Goal: Task Accomplishment & Management: Complete application form

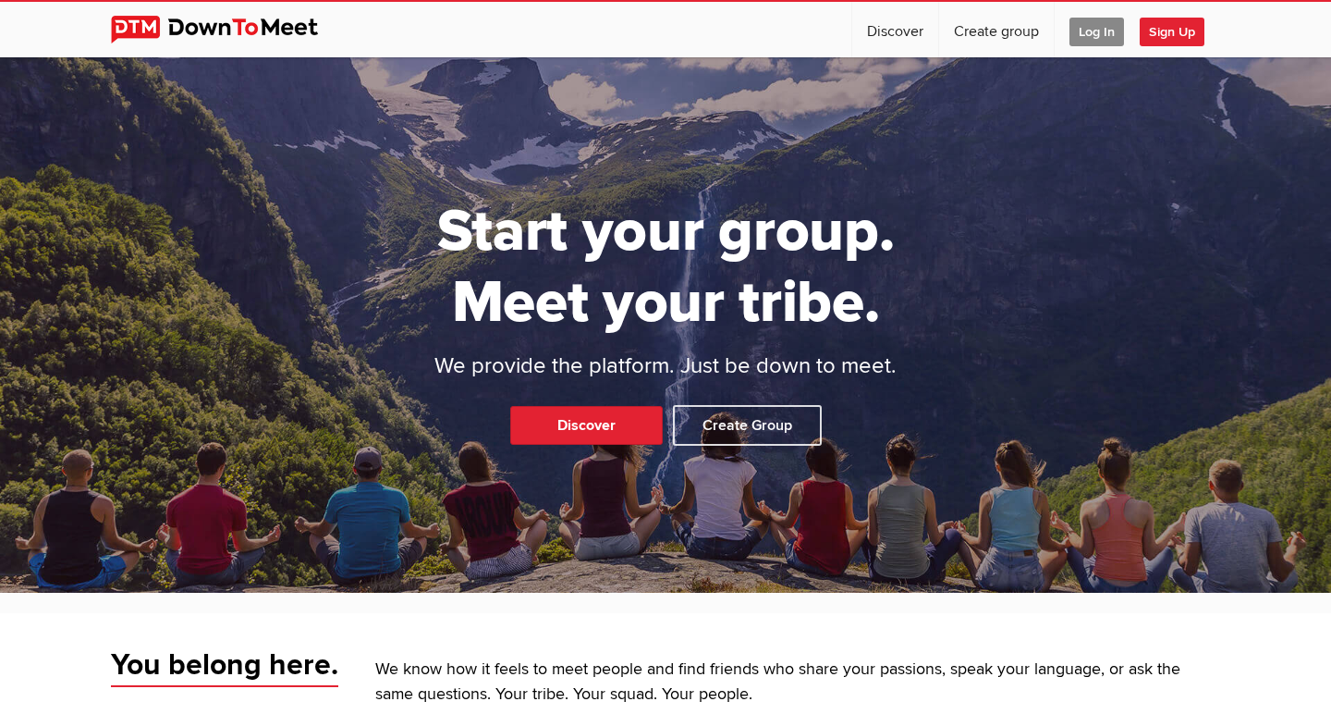
click at [1105, 32] on span "Log In" at bounding box center [1096, 32] width 55 height 29
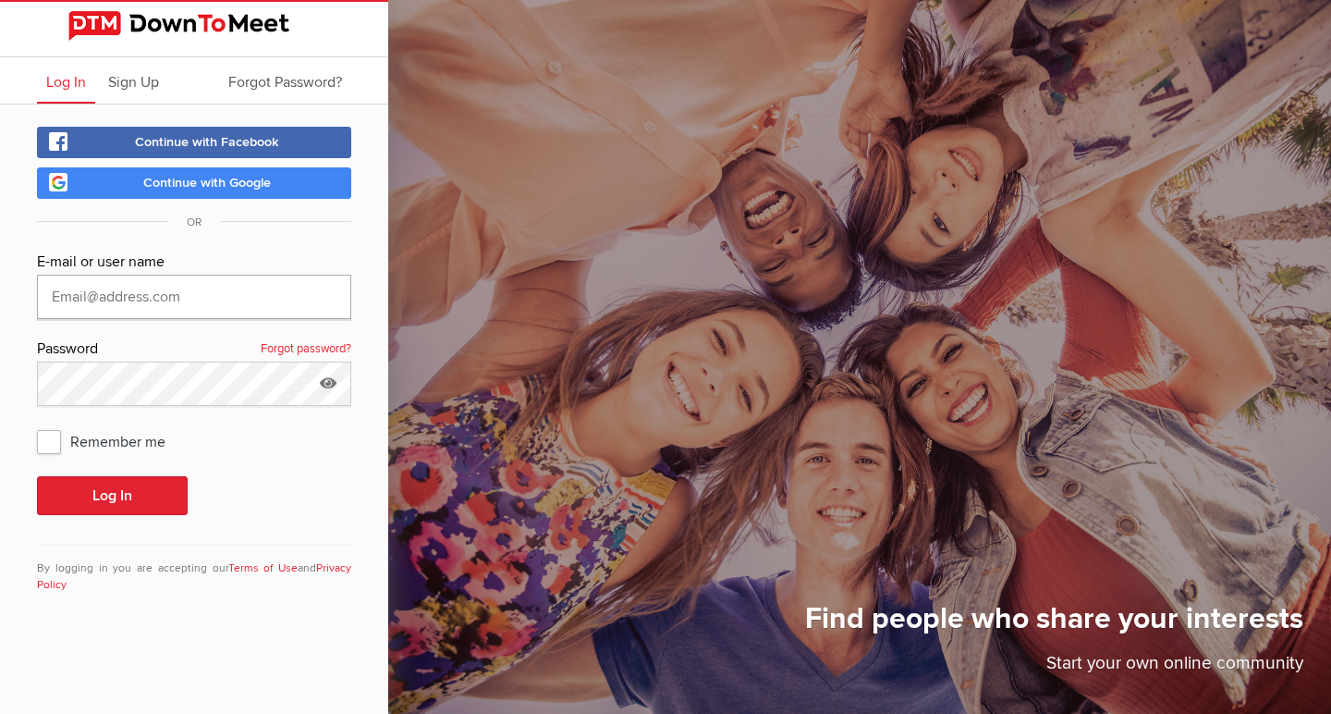
type input "[EMAIL_ADDRESS][DOMAIN_NAME]"
click at [112, 495] on button "Log In" at bounding box center [112, 495] width 151 height 39
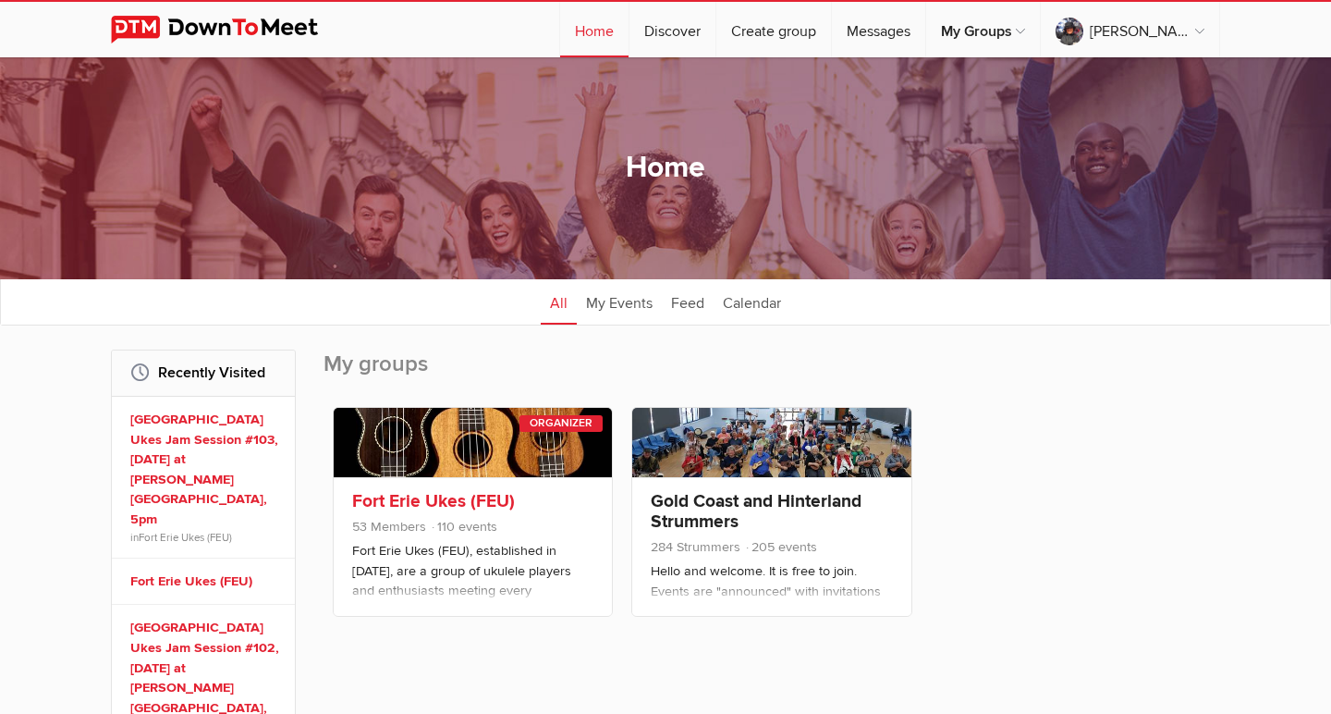
click at [436, 445] on link at bounding box center [473, 442] width 278 height 69
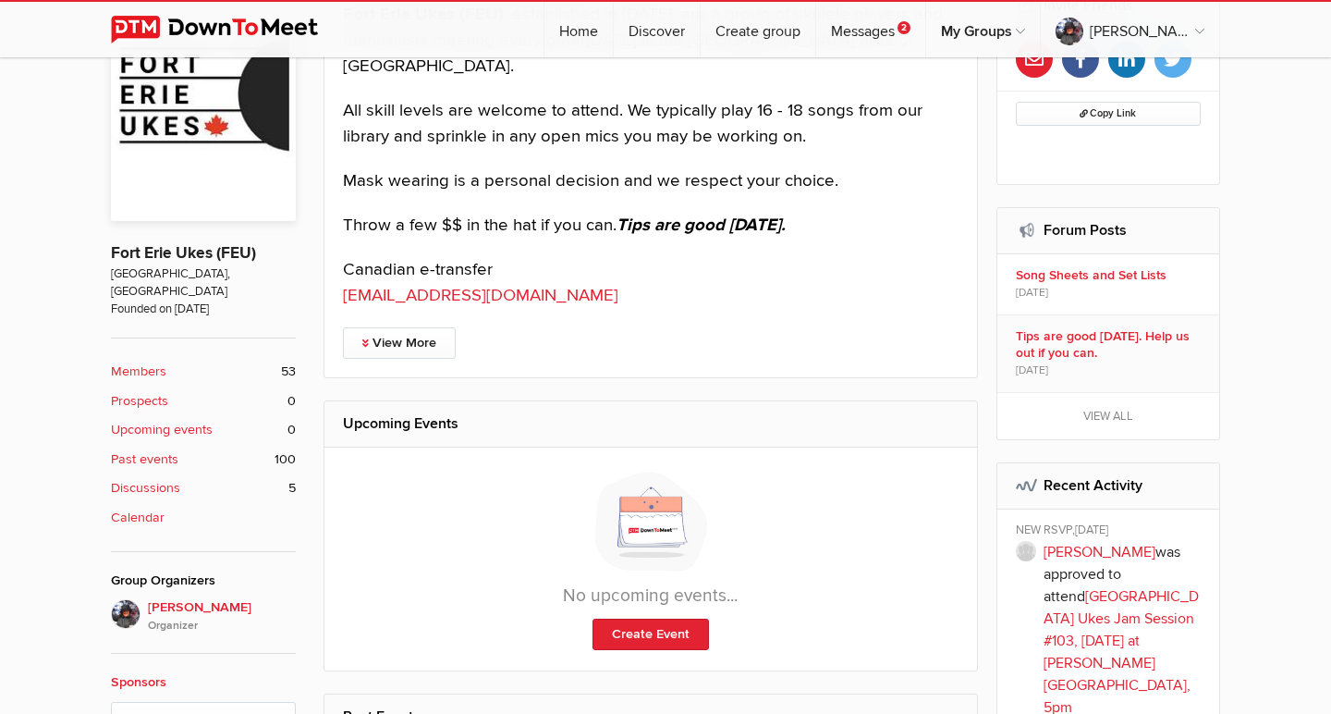
scroll to position [906, 0]
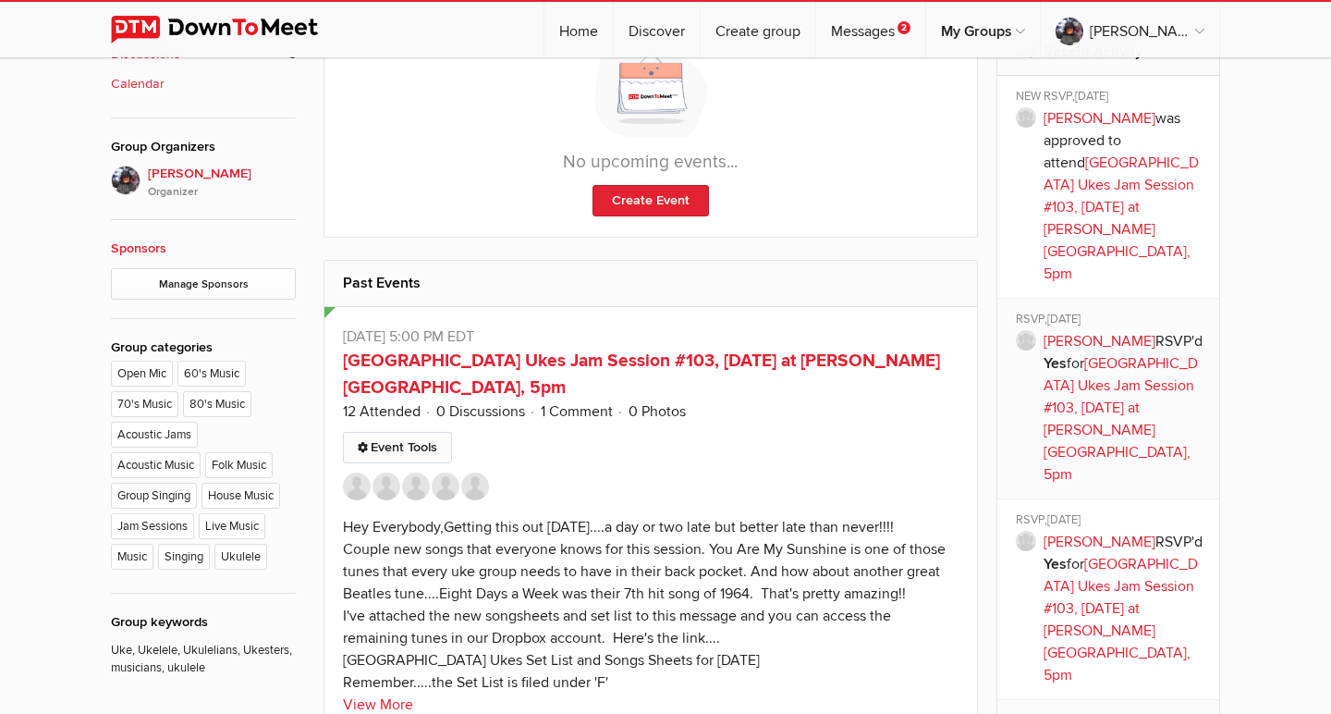
click at [405, 432] on link "Event Tools" at bounding box center [397, 447] width 109 height 31
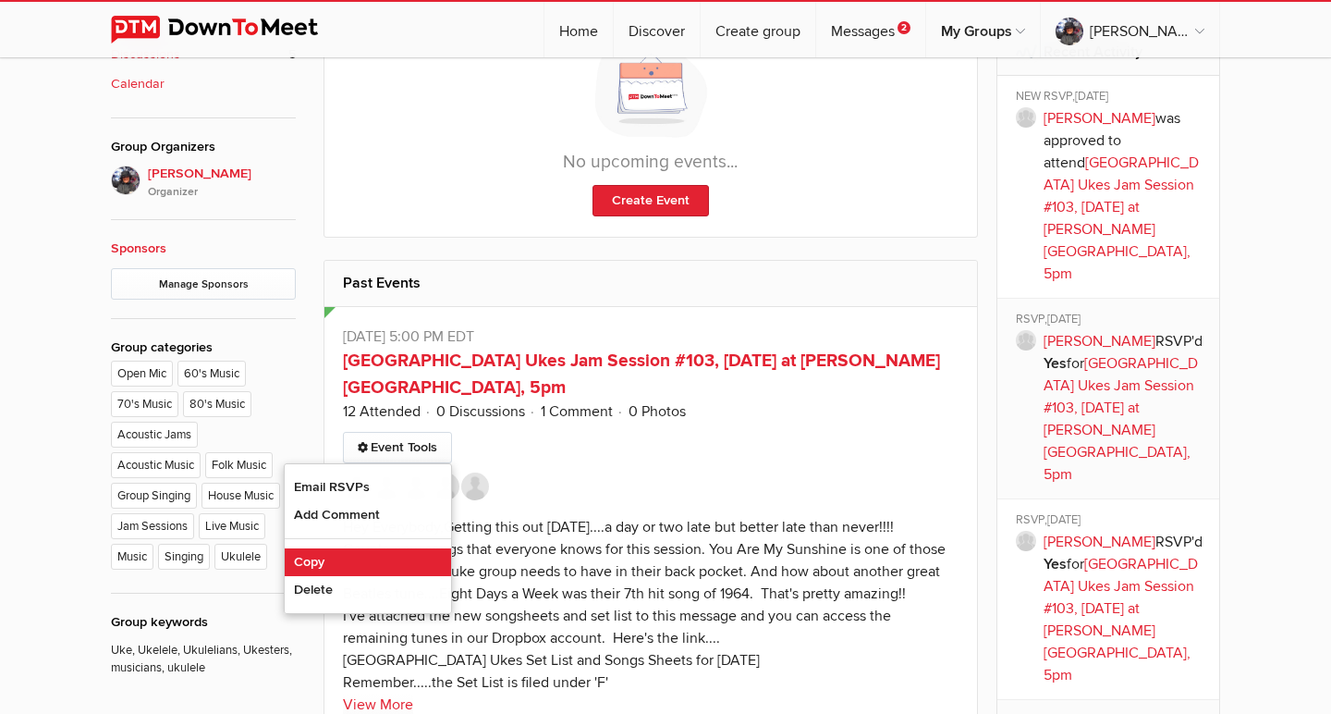
click at [333, 548] on link "Copy" at bounding box center [368, 562] width 166 height 28
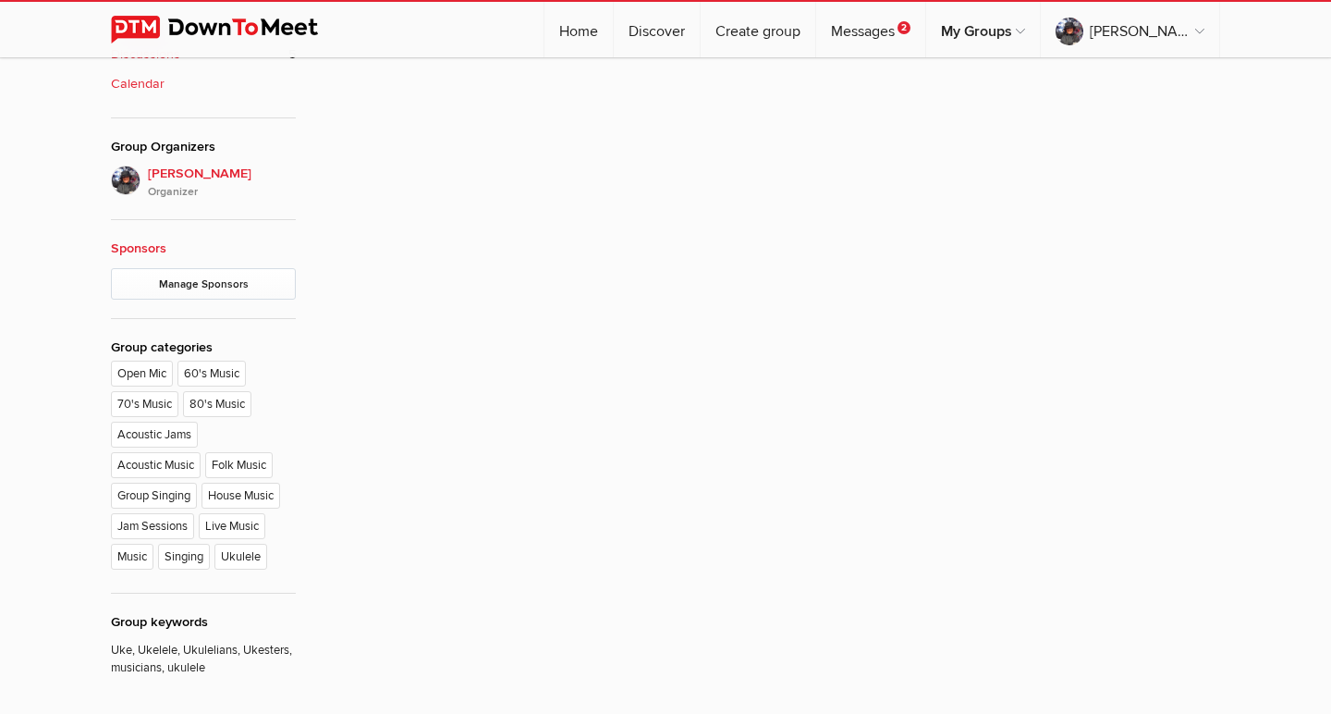
type input "[GEOGRAPHIC_DATA] Ukes Jam Session #103, [DATE] at [PERSON_NAME][GEOGRAPHIC_DAT…"
radio input "false"
radio input "true"
type input "8"
select select "7:00:00"
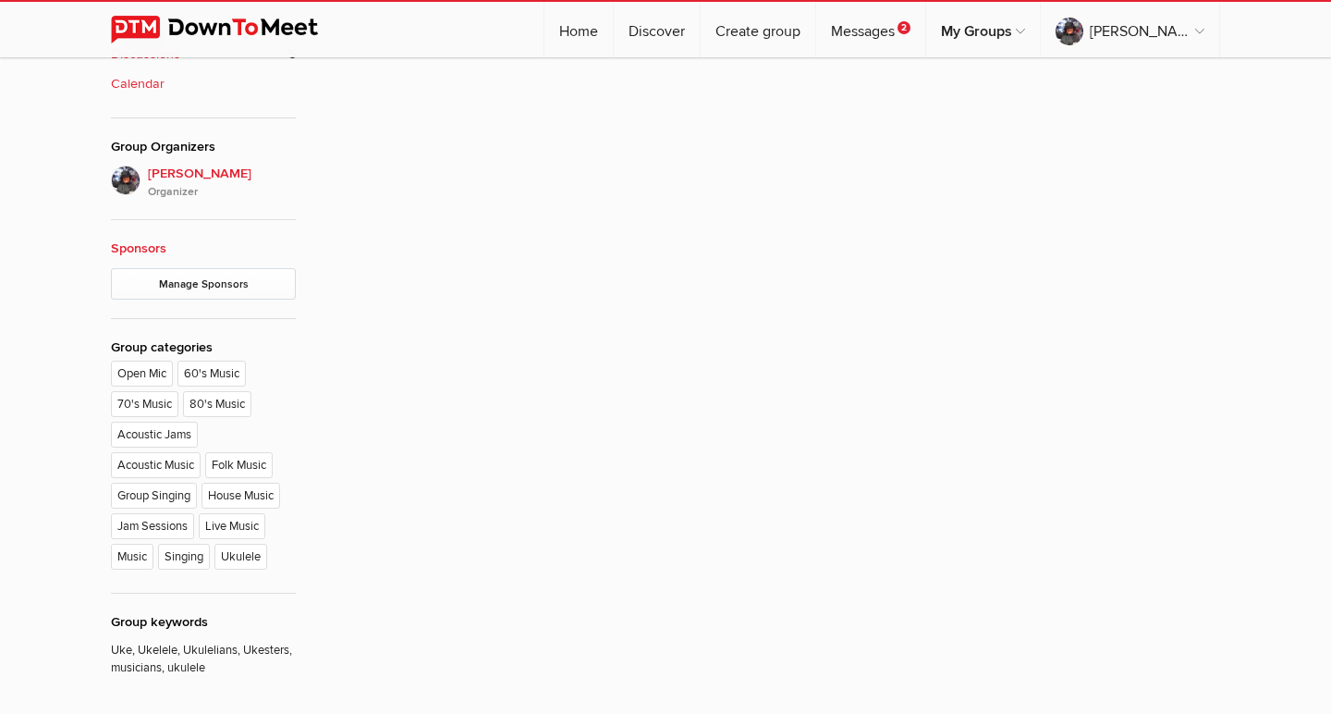
select select "[GEOGRAPHIC_DATA]"
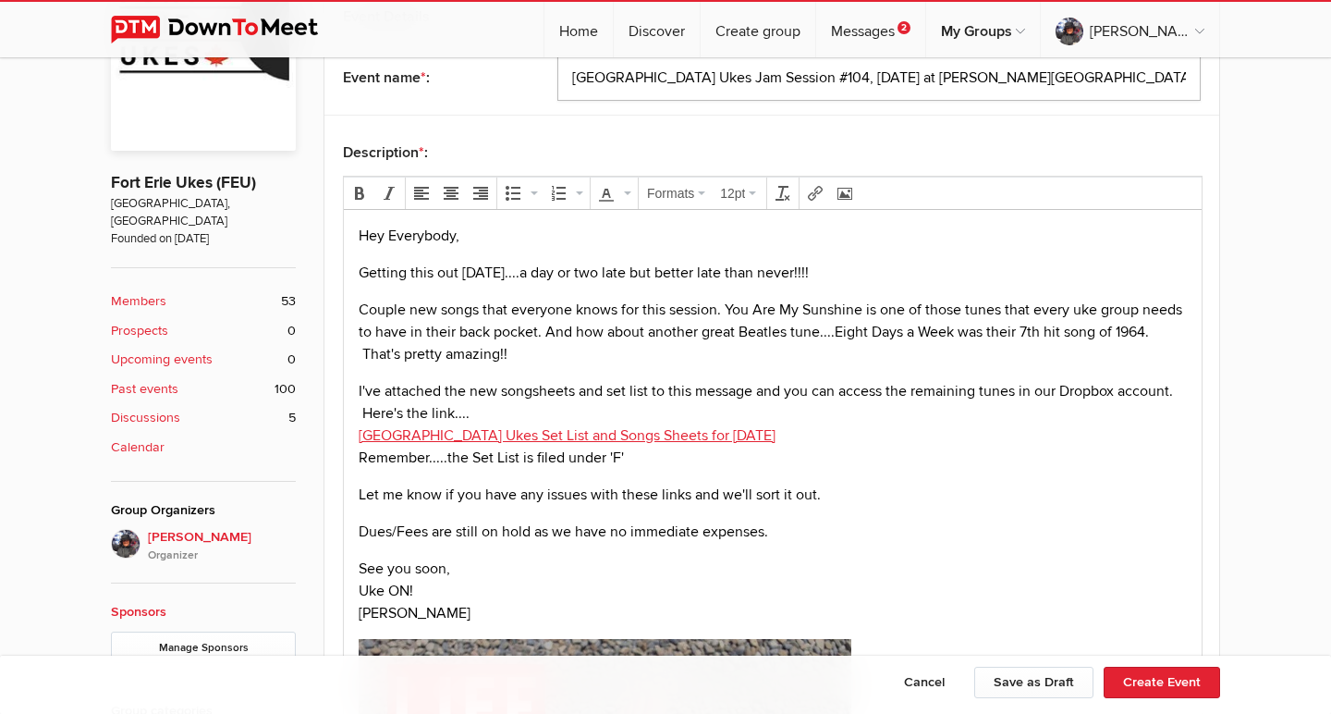
scroll to position [546, 0]
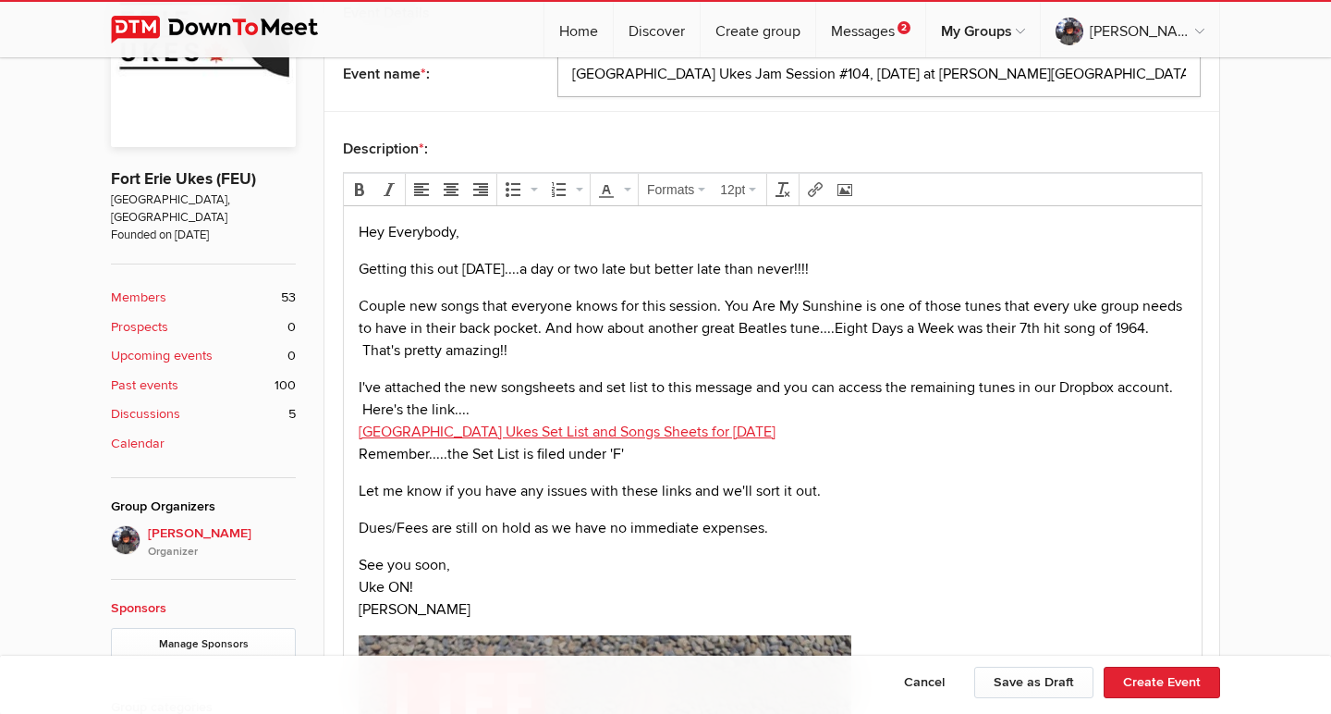
type input "[GEOGRAPHIC_DATA] Ukes Jam Session #104, [DATE] at [PERSON_NAME][GEOGRAPHIC_DAT…"
click at [366, 265] on p "Getting this out [DATE]....a day or two late but better late than never!!!!" at bounding box center [773, 269] width 828 height 22
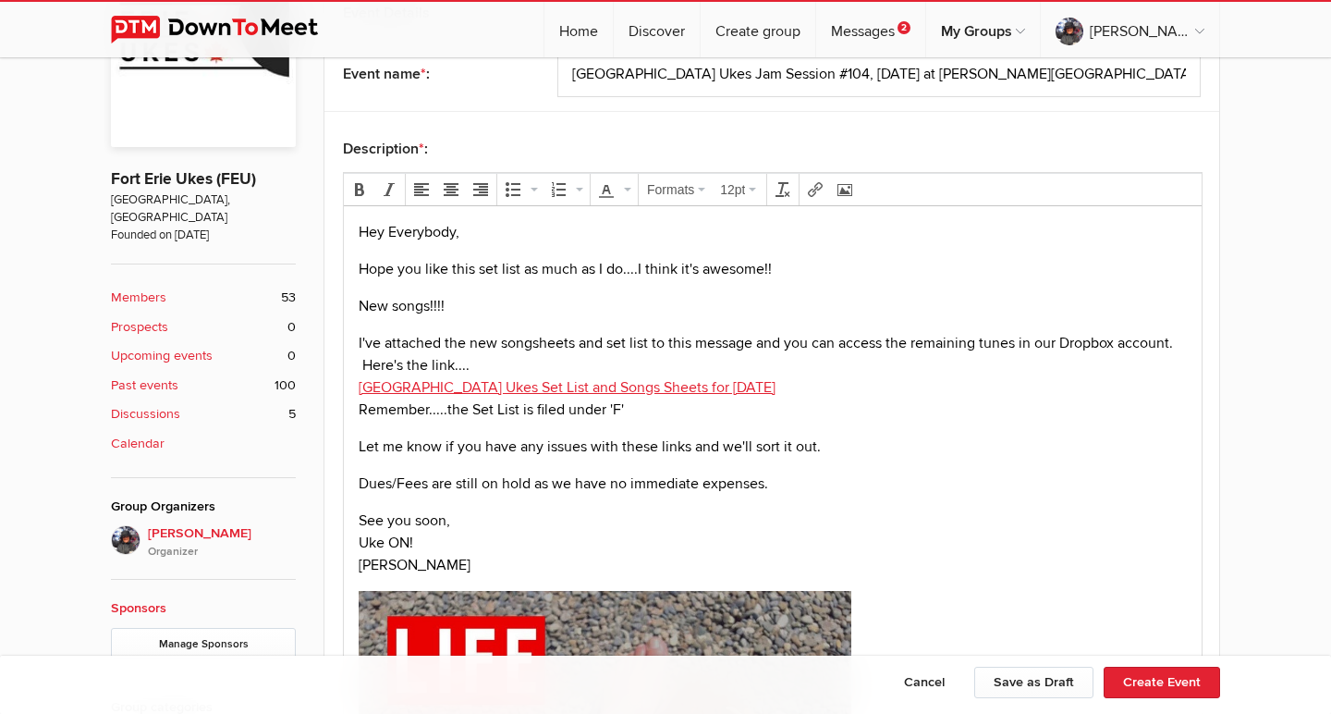
click at [776, 265] on p "Hope you like this set list as much as I do....I think it's awesome!!" at bounding box center [773, 269] width 828 height 22
click at [471, 303] on p "New songs!!!!" at bounding box center [773, 306] width 828 height 22
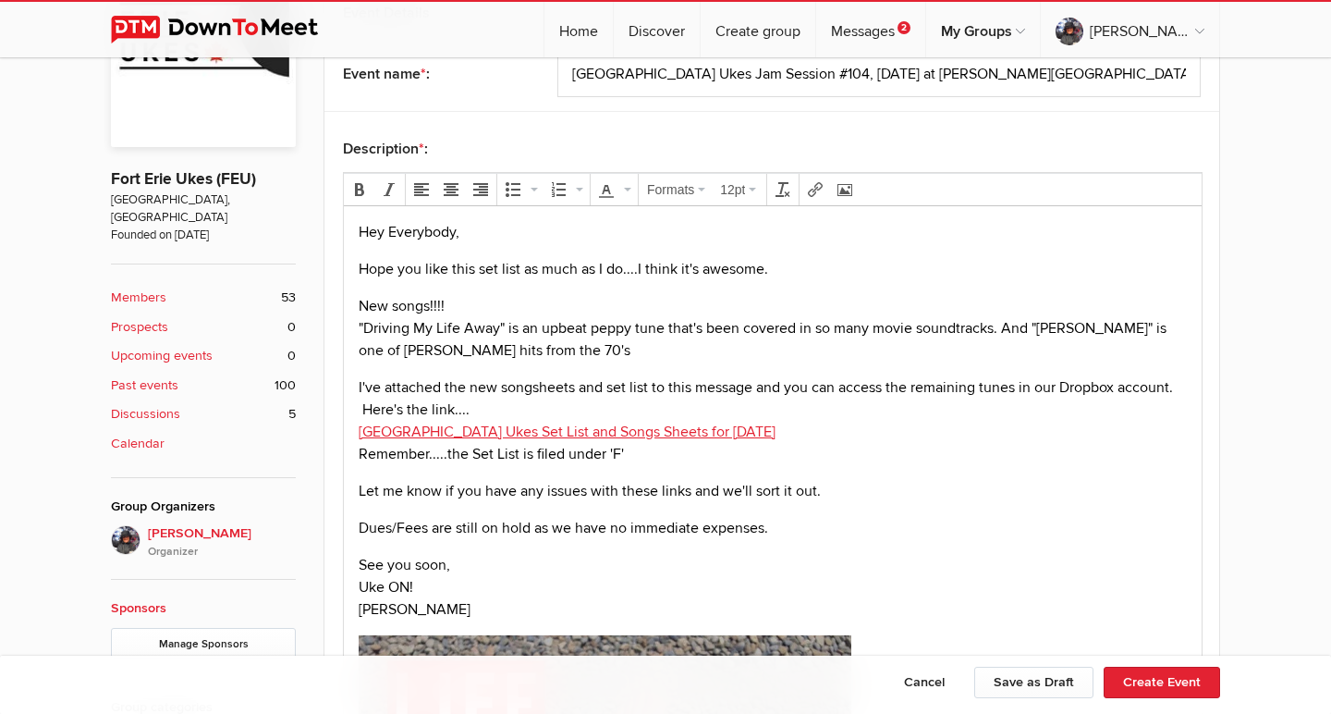
click at [483, 352] on p "New songs!!!! "Driving My Life Away" is an upbeat peppy tune that's been covere…" at bounding box center [773, 328] width 828 height 67
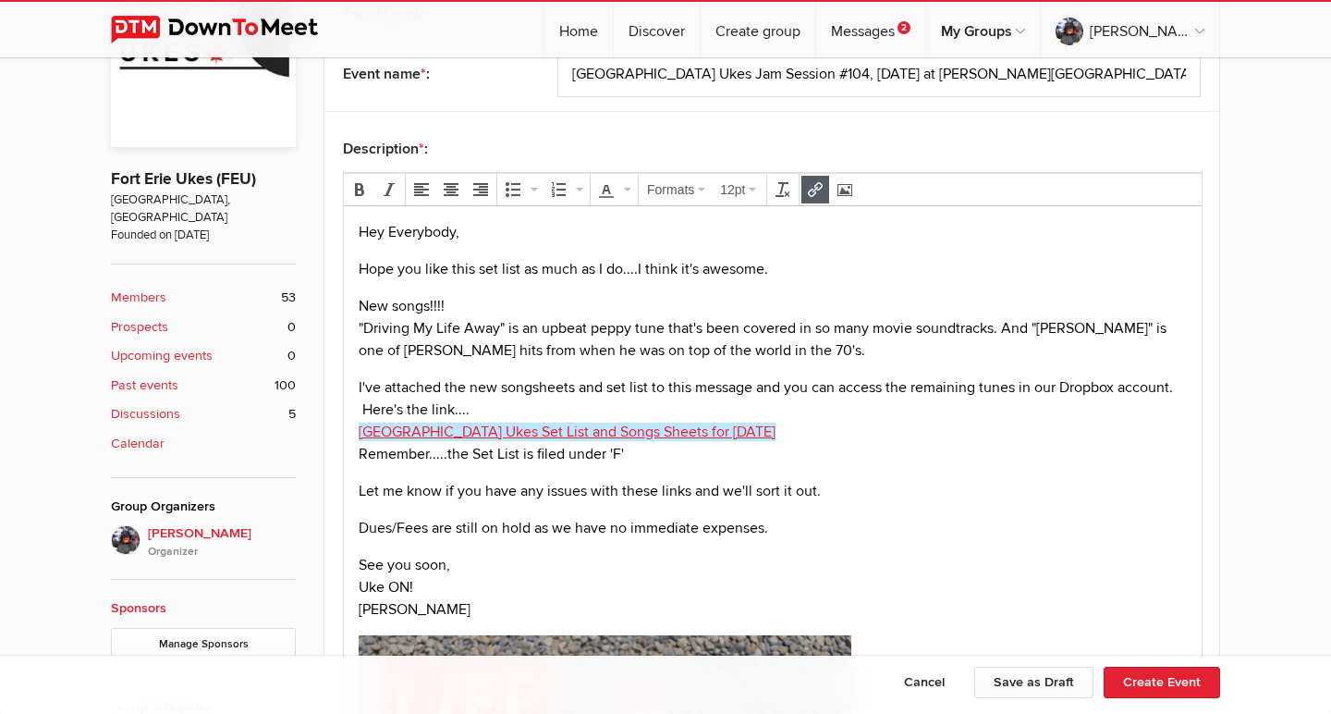
click at [757, 434] on p "I've attached the new songsheets and set list to this message and you can acces…" at bounding box center [773, 420] width 828 height 89
click at [817, 192] on icon "Insert/edit link" at bounding box center [815, 189] width 15 height 15
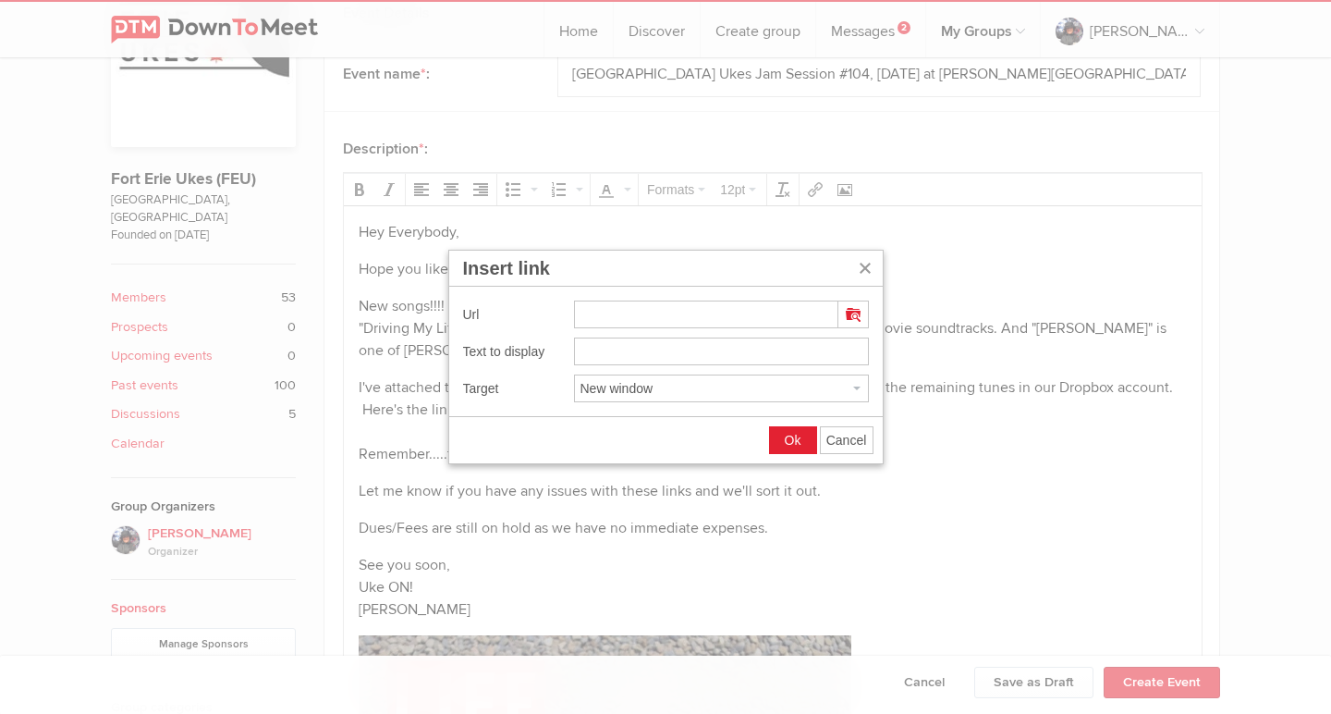
type input "[URL][DOMAIN_NAME]"
click at [580, 350] on input "[URL][DOMAIN_NAME]" at bounding box center [721, 351] width 295 height 28
type input "[GEOGRAPHIC_DATA] Ukes Set List and Song Sheets for [DATE]"
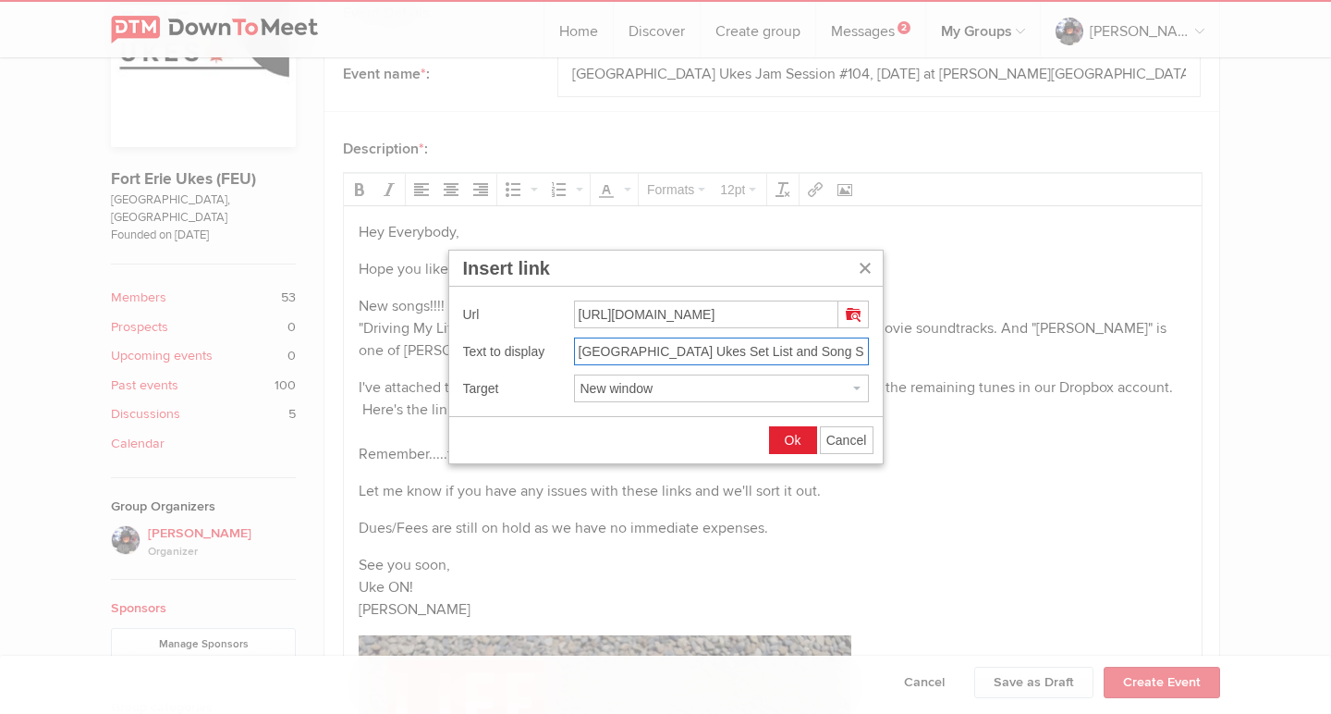
click at [788, 439] on span "Ok" at bounding box center [793, 440] width 17 height 15
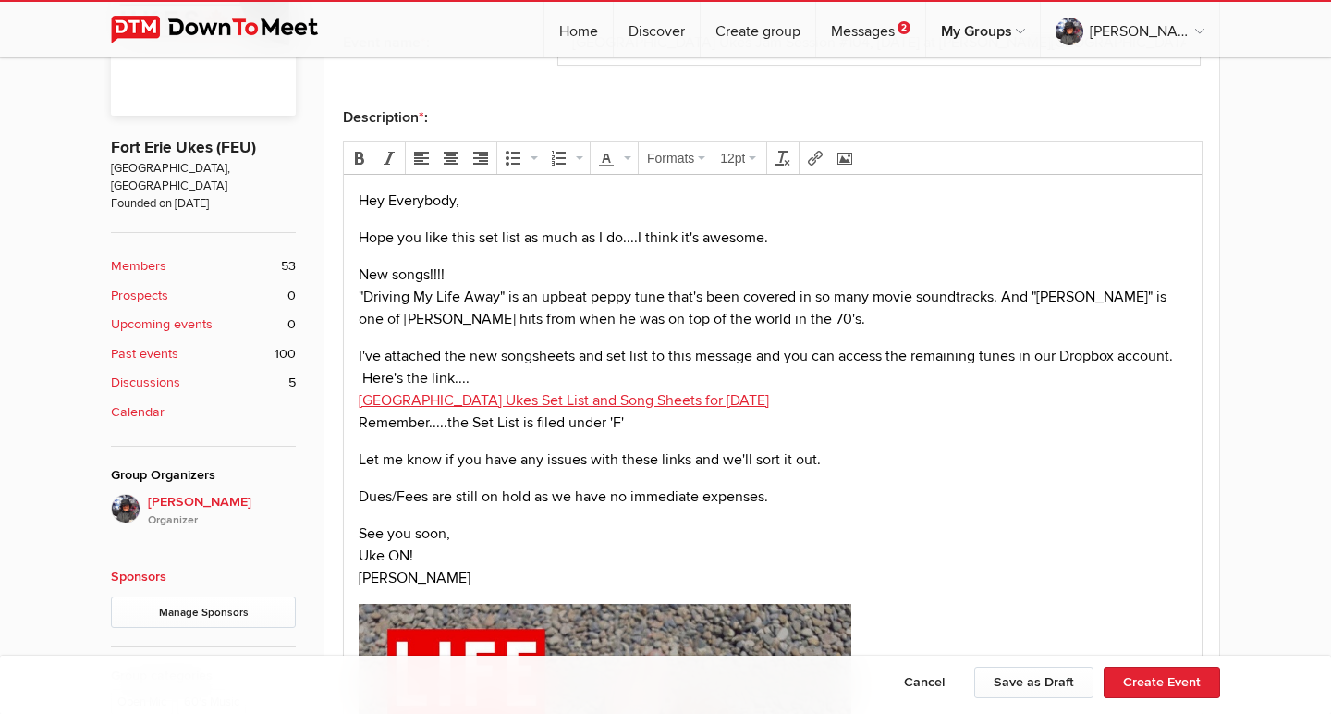
scroll to position [571, 0]
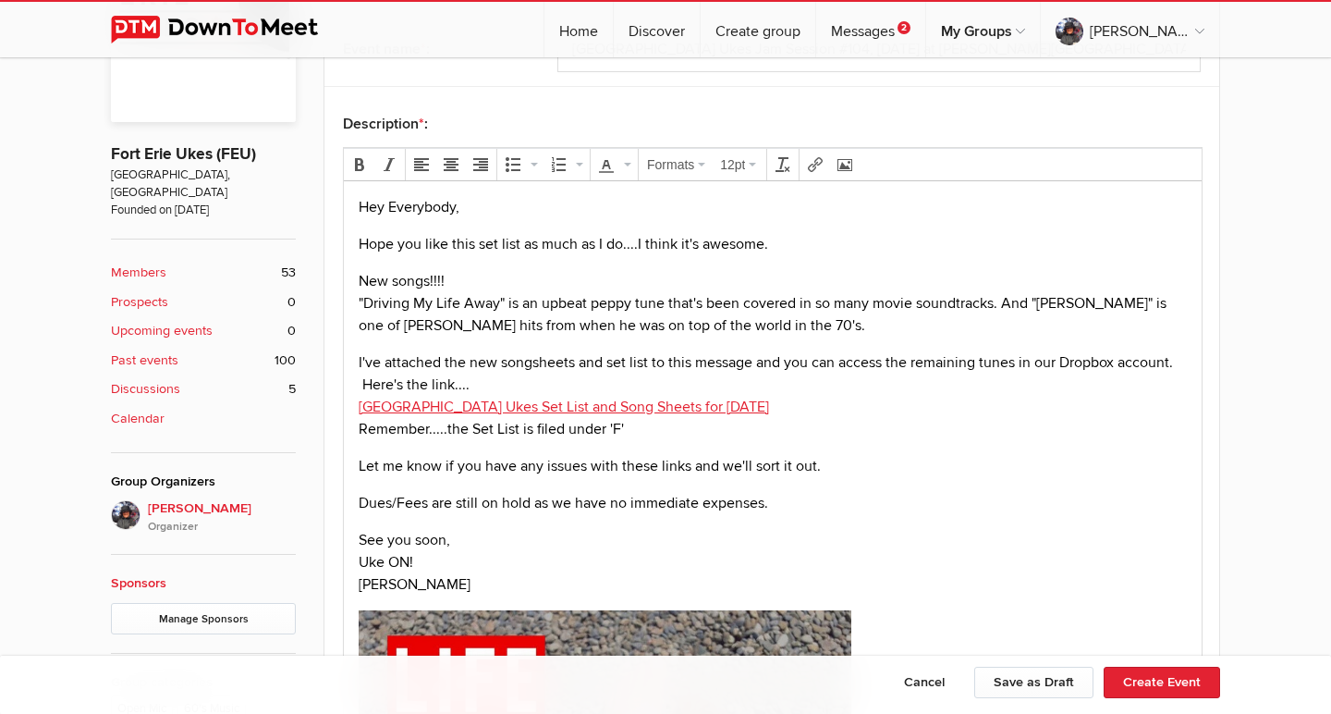
click at [405, 332] on p "New songs!!!! "Driving My Life Away" is an upbeat peppy tune that's been covere…" at bounding box center [773, 303] width 828 height 67
click at [503, 337] on body "Hey Everybody, Hope you like this set list as much as I do....I think it's awes…" at bounding box center [772, 685] width 843 height 979
click at [501, 328] on p "New songs!!!! "Driving My Life Away" is an upbeat peppy tune that's been covere…" at bounding box center [773, 303] width 828 height 67
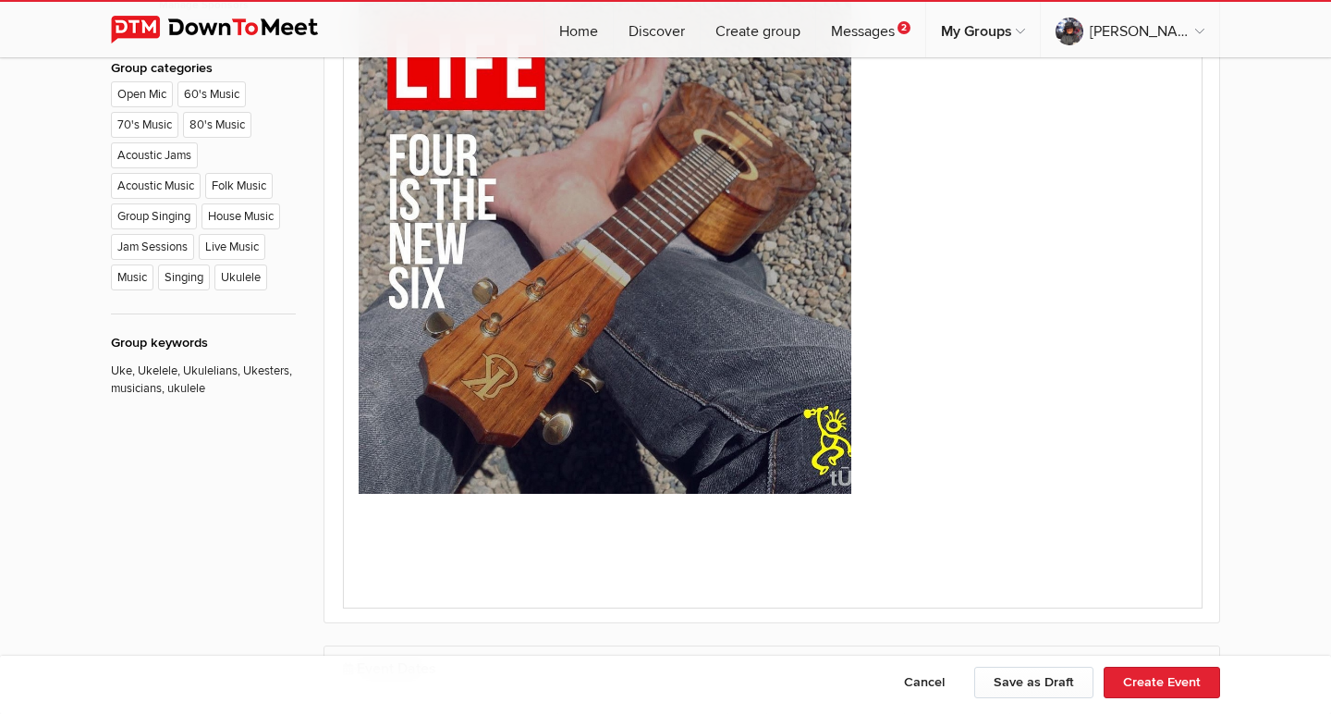
scroll to position [1358, 0]
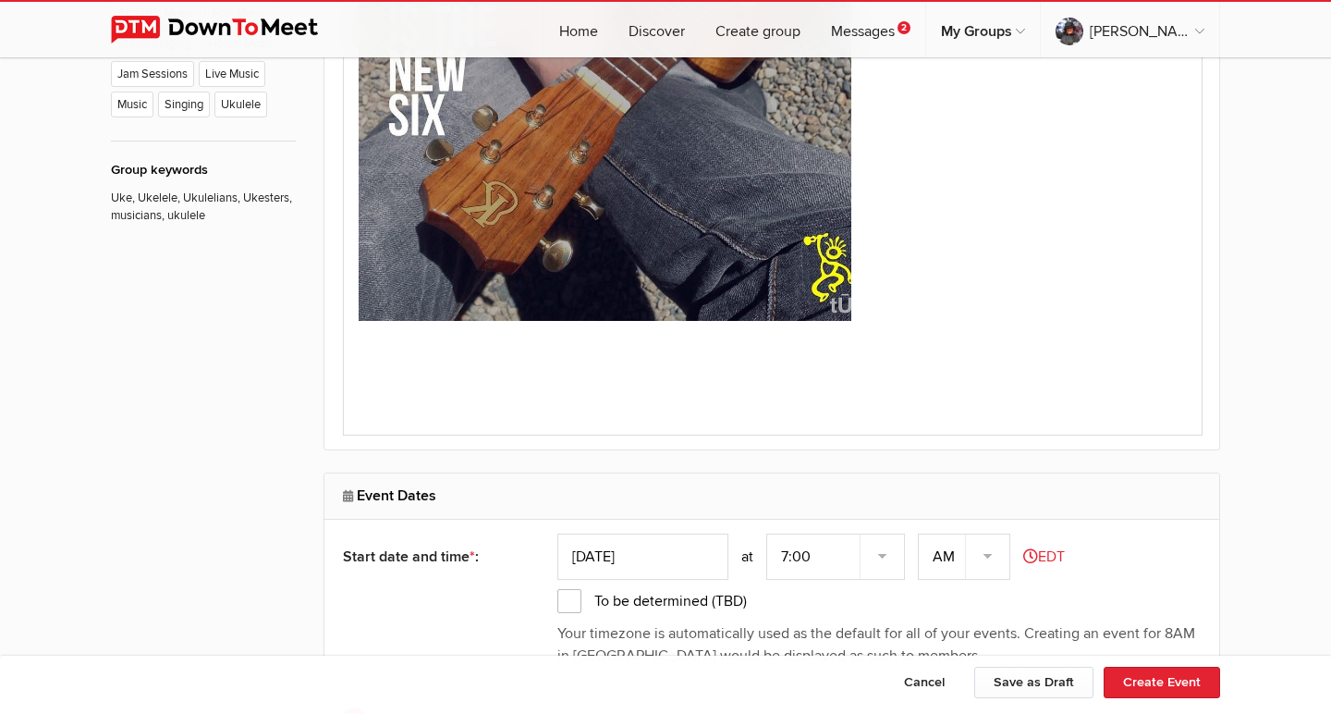
click at [636, 304] on img at bounding box center [605, 71] width 493 height 497
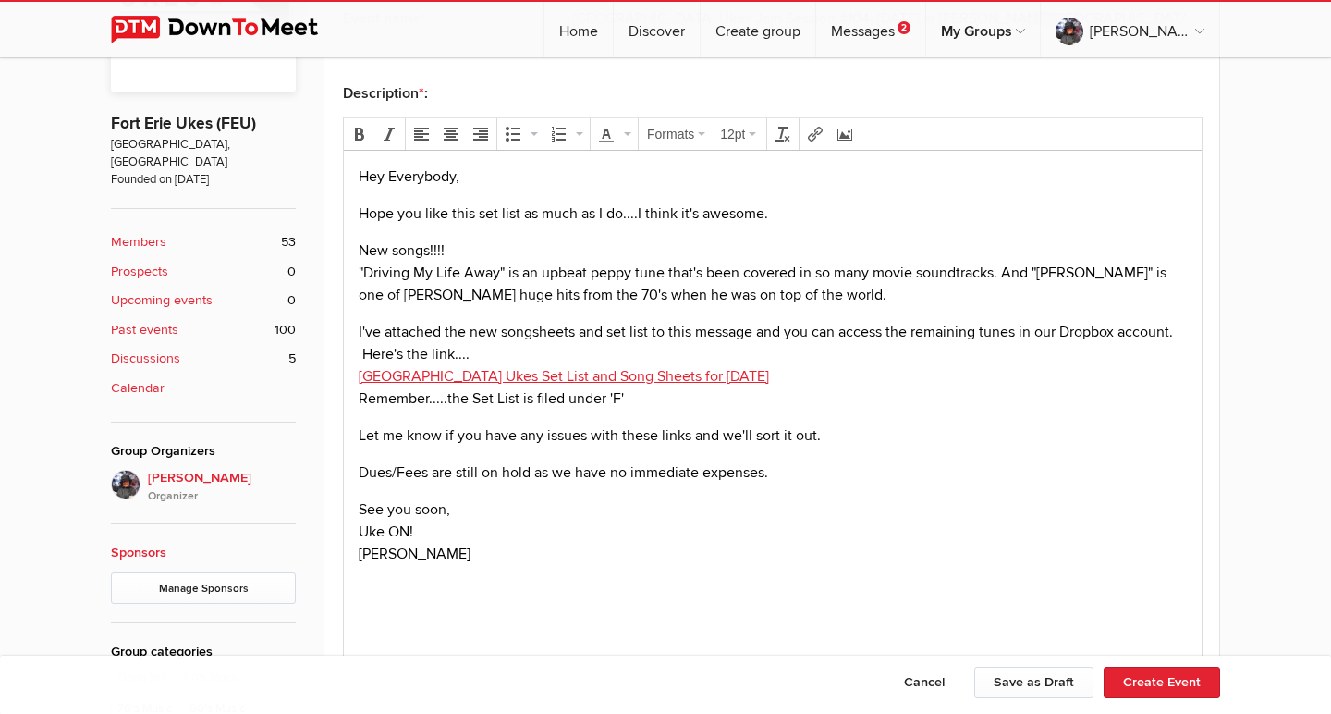
scroll to position [602, 0]
click at [849, 128] on icon "Insert/edit image" at bounding box center [844, 134] width 15 height 15
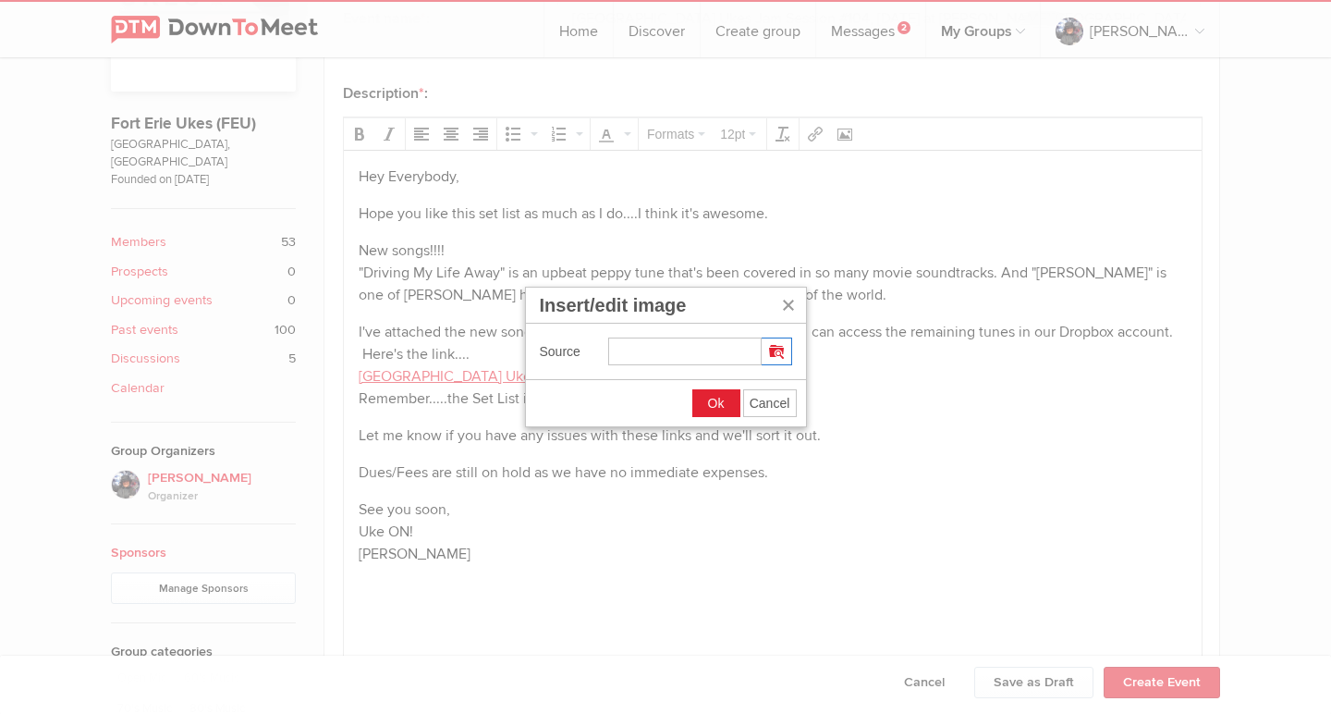
click at [776, 343] on button "Insert/edit image" at bounding box center [777, 351] width 30 height 26
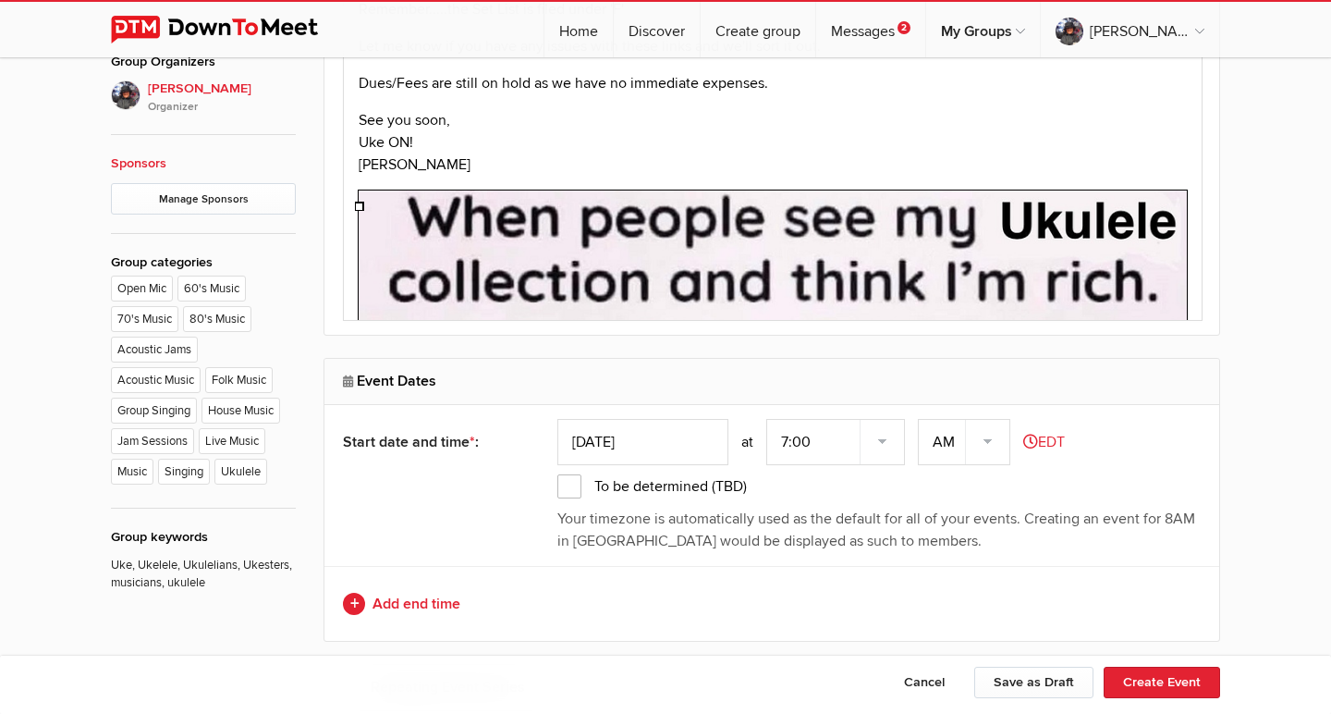
scroll to position [986, 0]
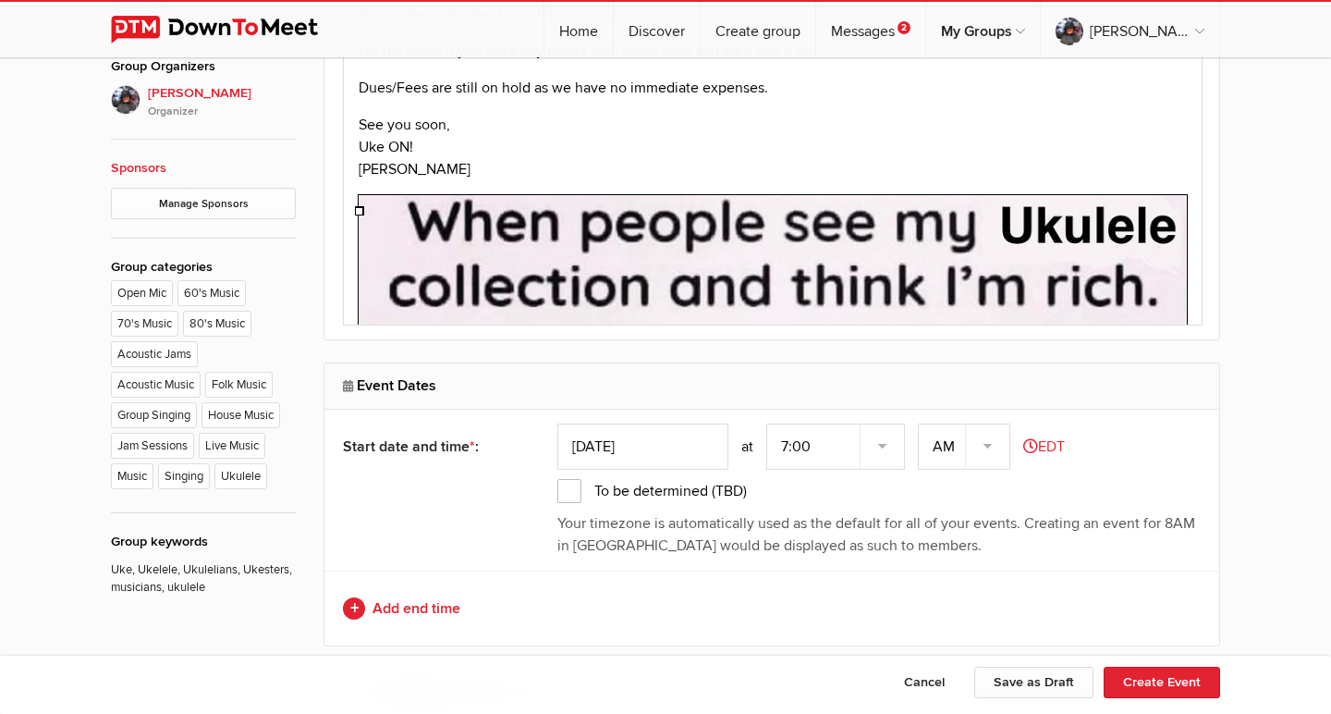
click at [1058, 259] on img at bounding box center [773, 583] width 828 height 776
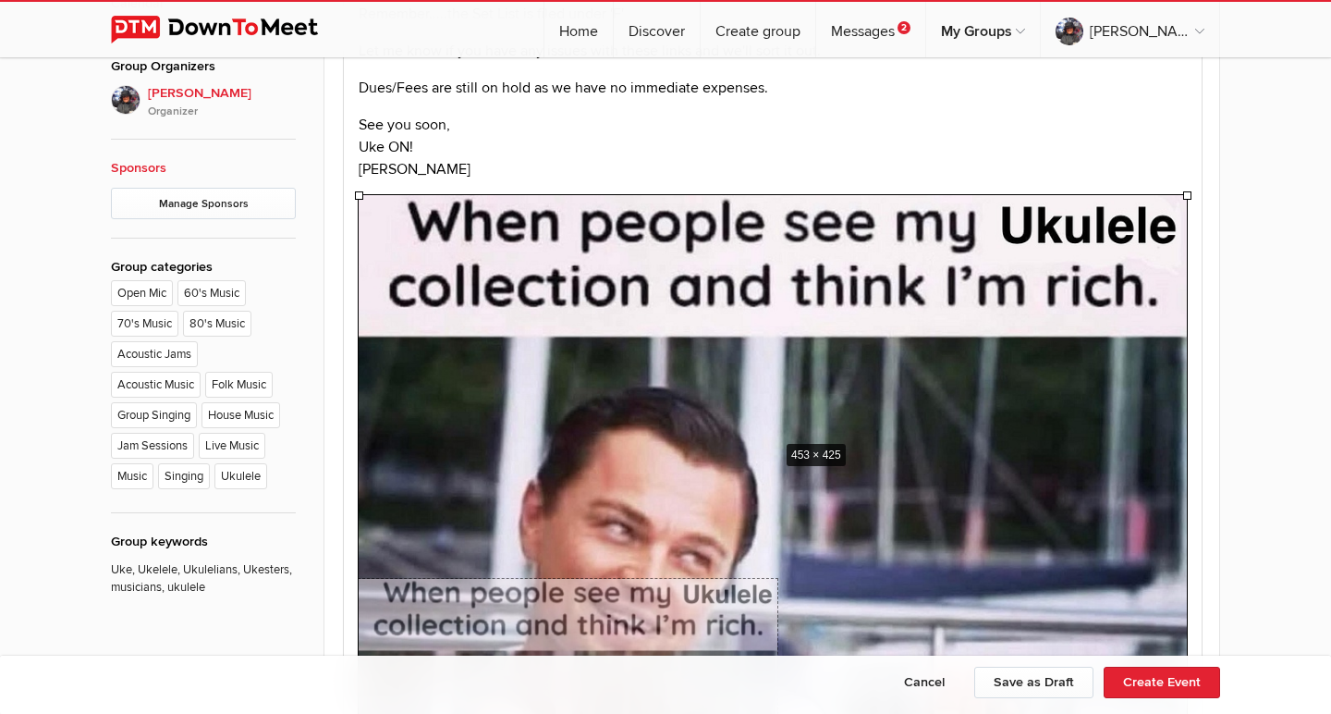
drag, startPoint x: 1186, startPoint y: 196, endPoint x: 777, endPoint y: 440, distance: 475.9
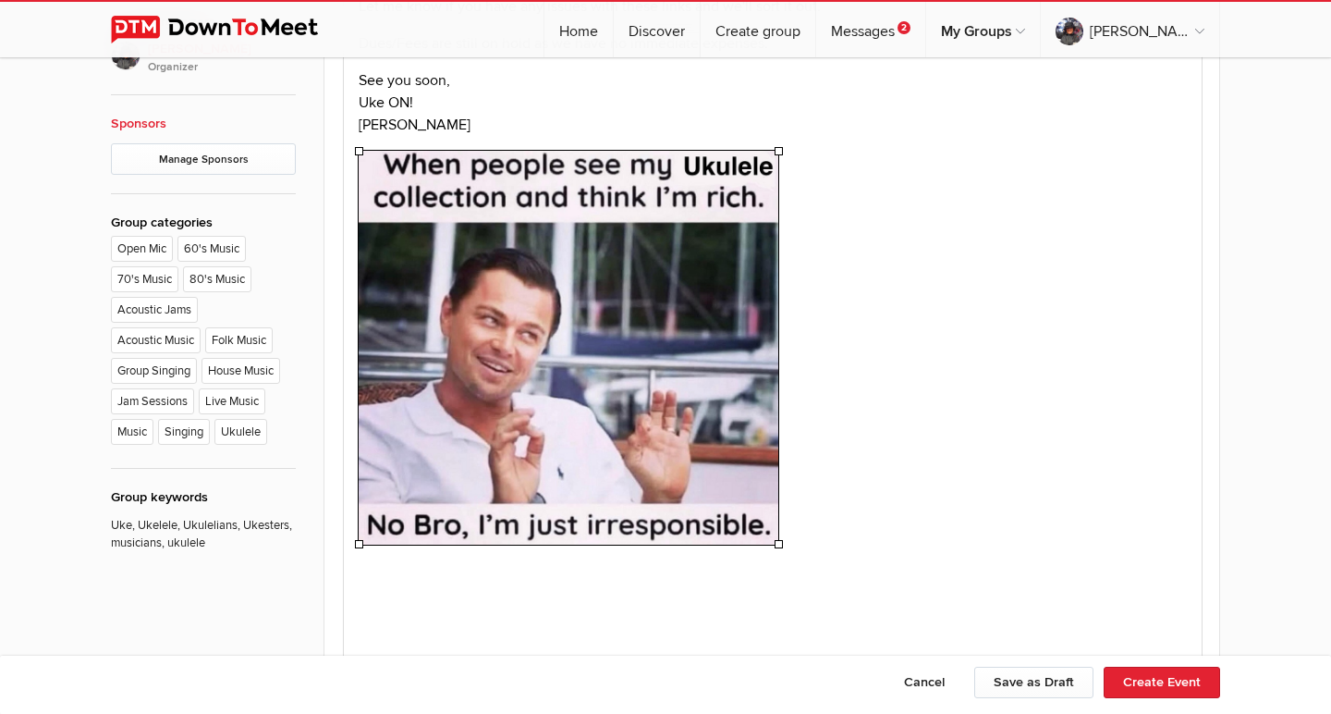
scroll to position [1031, 0]
click at [929, 314] on p at bounding box center [773, 351] width 828 height 400
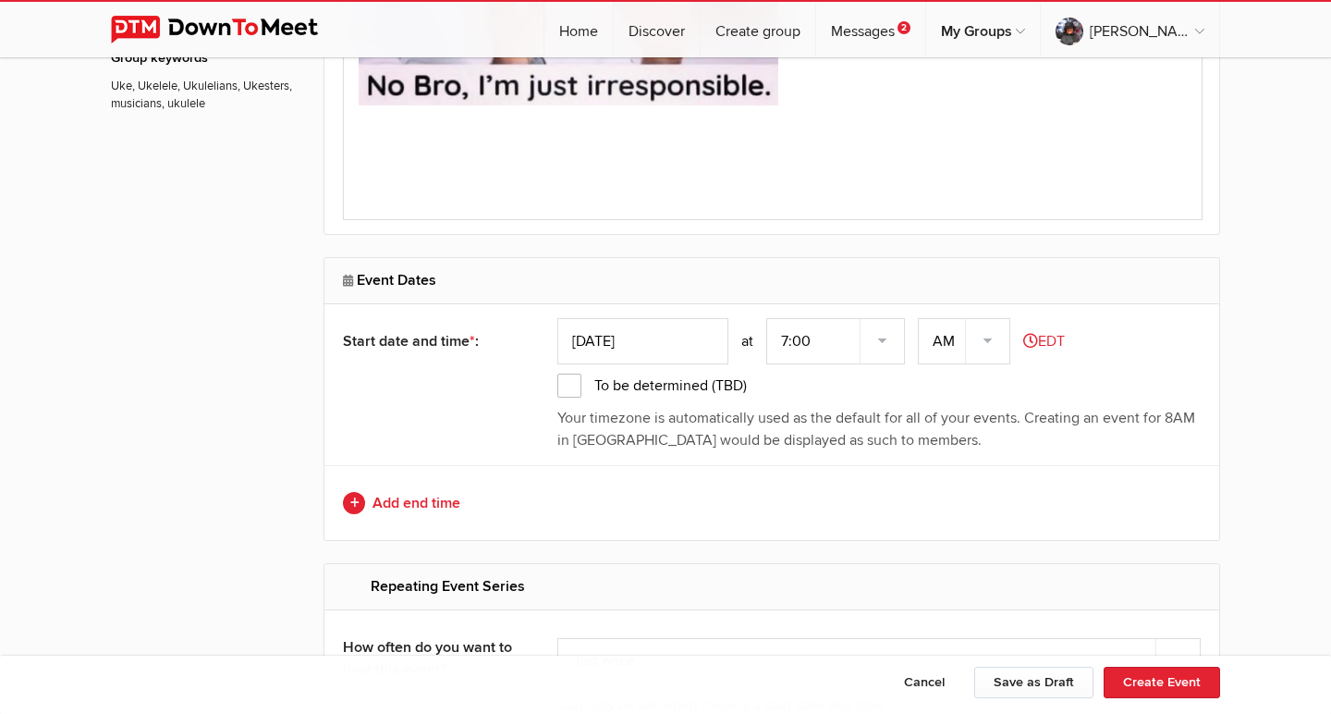
scroll to position [1469, 0]
click at [696, 343] on input "[DATE]" at bounding box center [642, 342] width 171 height 46
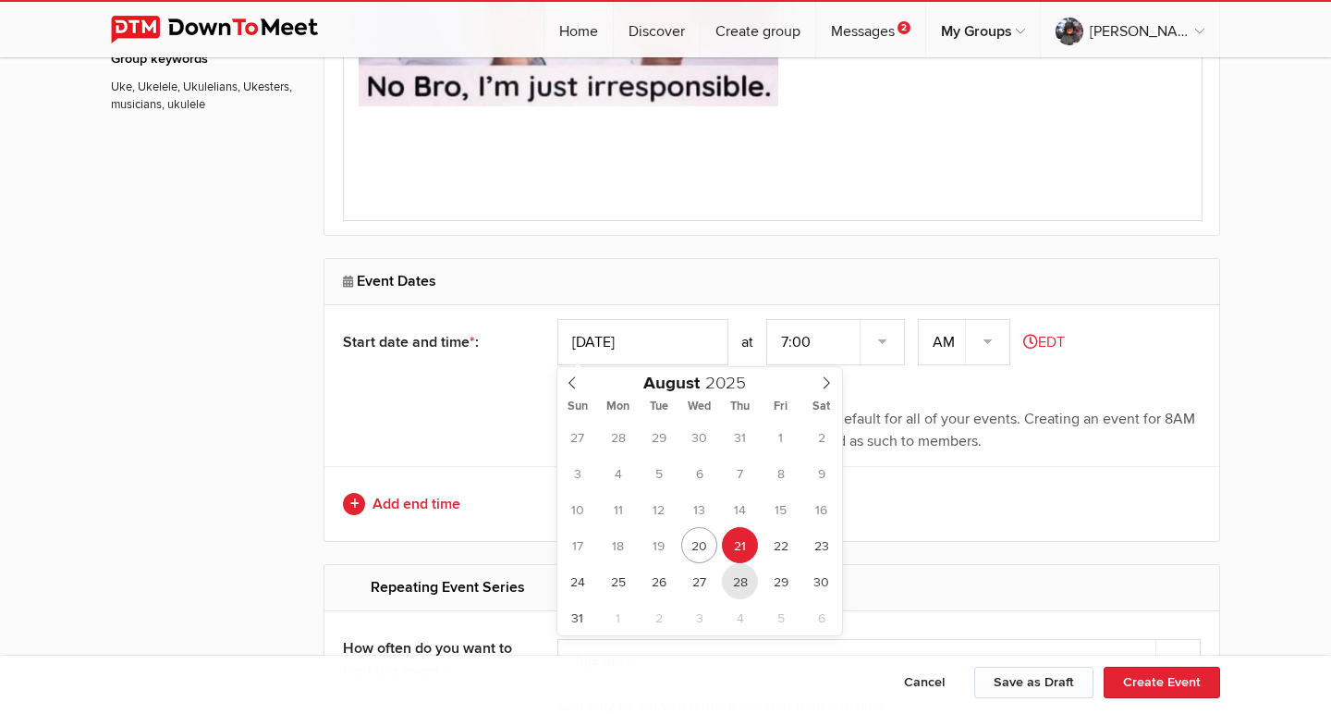
type input "[DATE]"
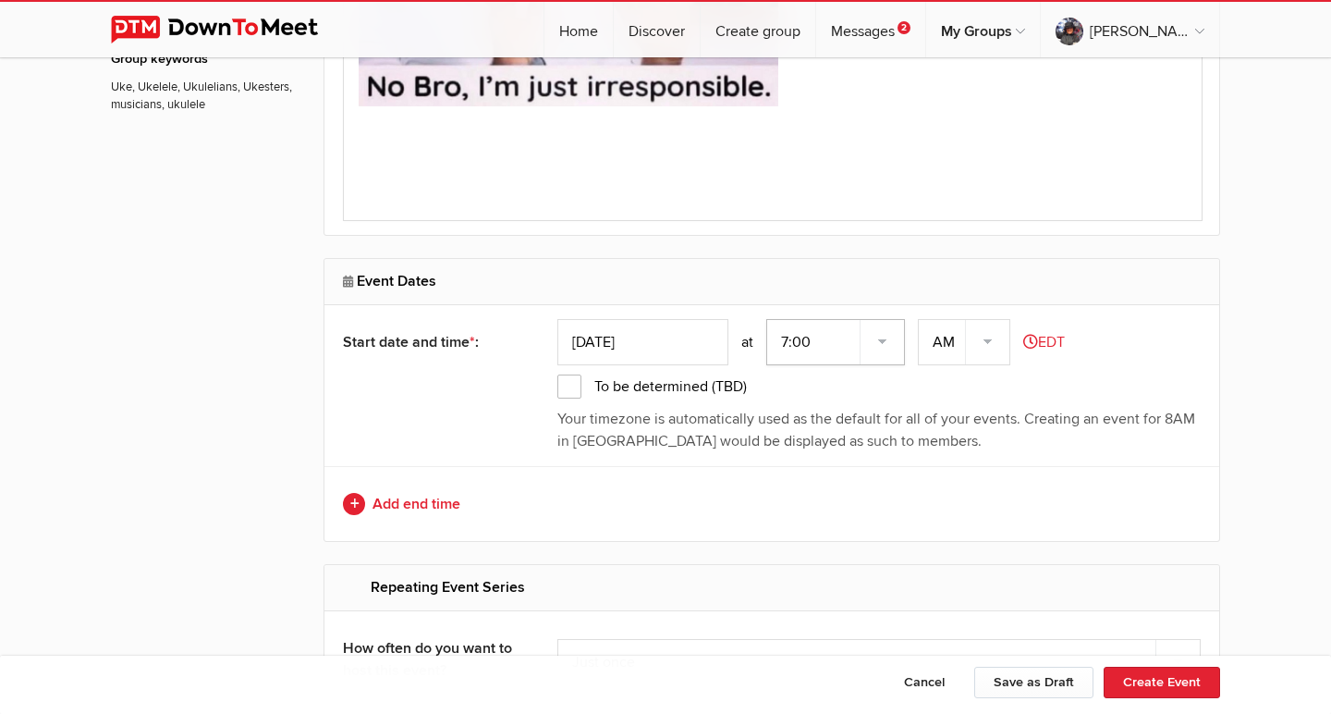
select select "5:00:00"
select select "PM"
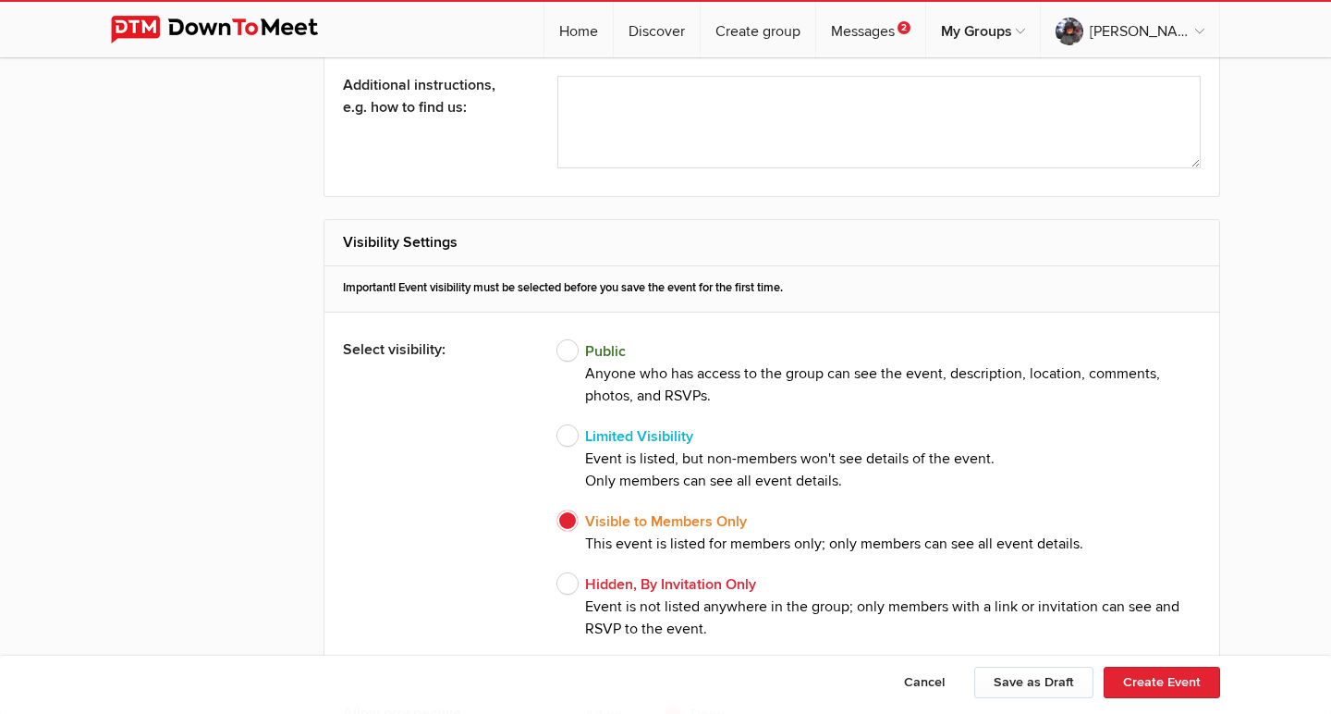
scroll to position [3250, 0]
click at [568, 348] on span "Public Anyone who has access to the group can see the event, description, locat…" at bounding box center [878, 372] width 643 height 67
click at [557, 339] on input "Public Anyone who has access to the group can see the event, description, locat…" at bounding box center [556, 338] width 1 height 1
radio input "true"
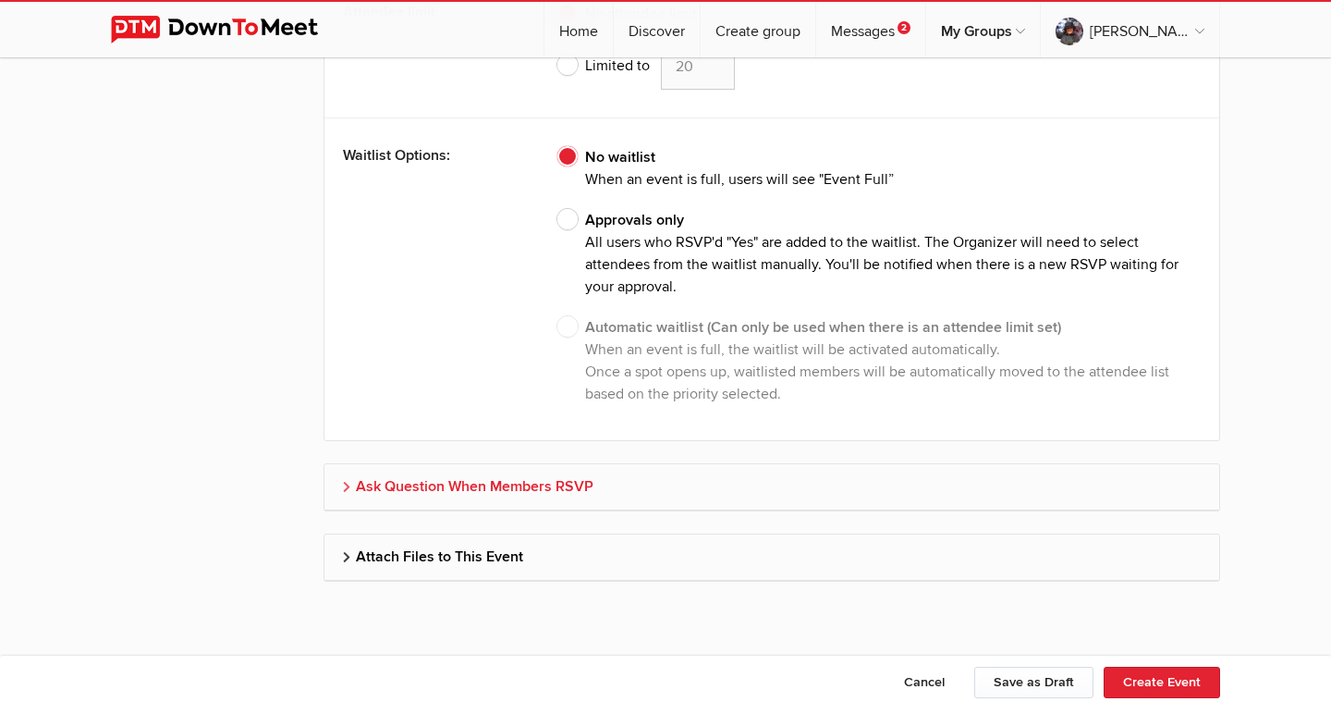
scroll to position [4937, 0]
click at [436, 547] on h2 "Attach Files to This Event" at bounding box center [772, 557] width 858 height 44
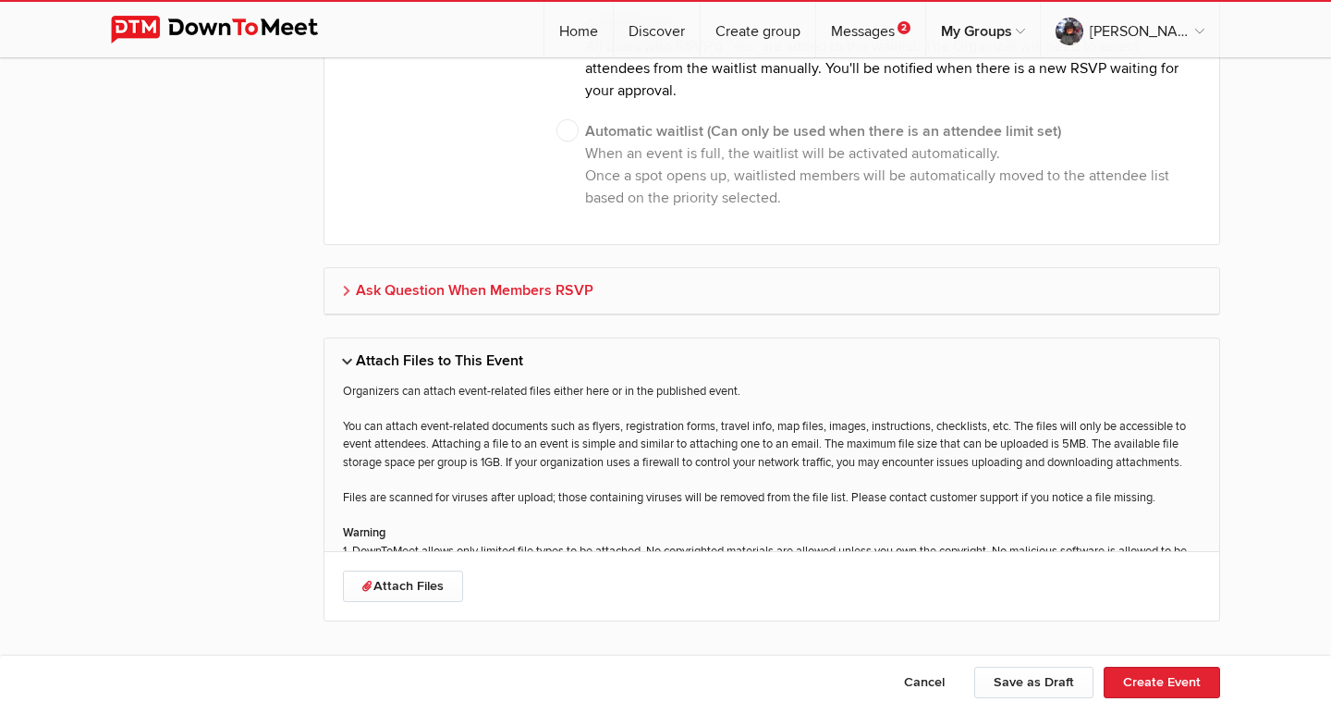
scroll to position [5128, 0]
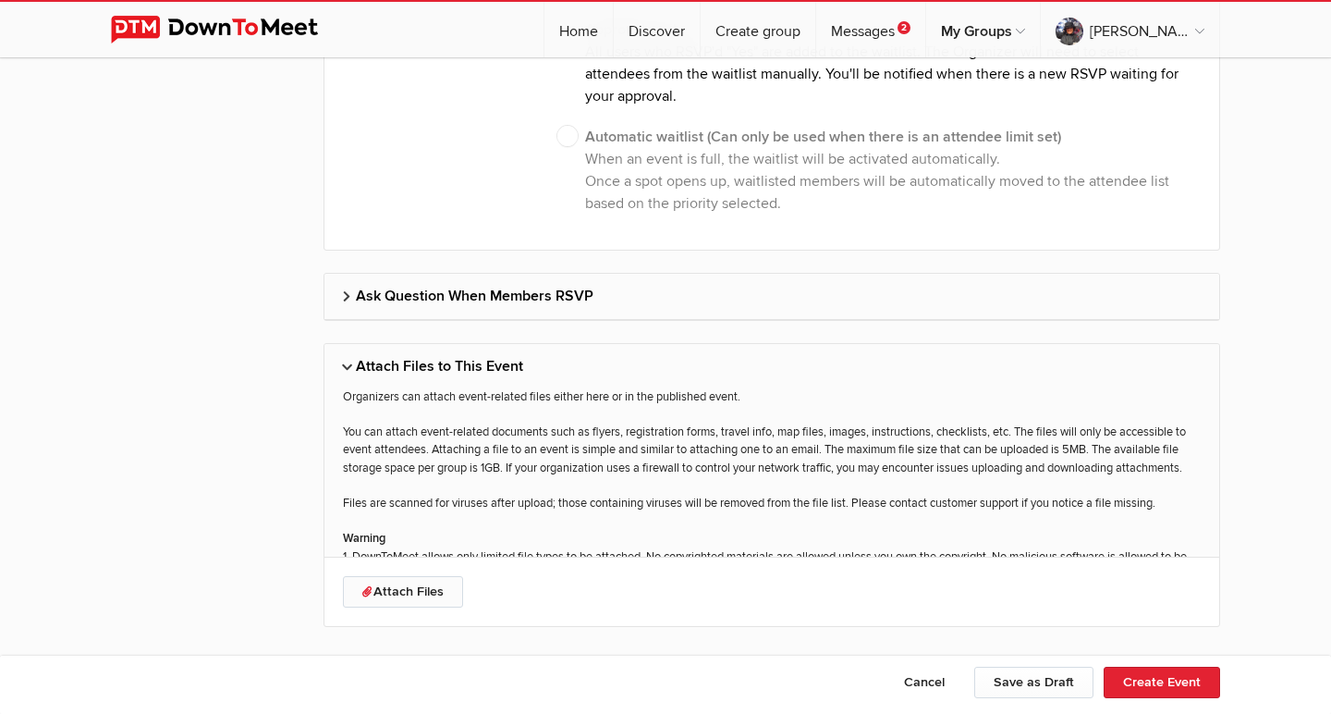
click at [412, 584] on link "Attach Files" at bounding box center [403, 591] width 120 height 31
type input "C:\fakepath\[GEOGRAPHIC_DATA] Ukes Set List #104 - [DATE].pdf"
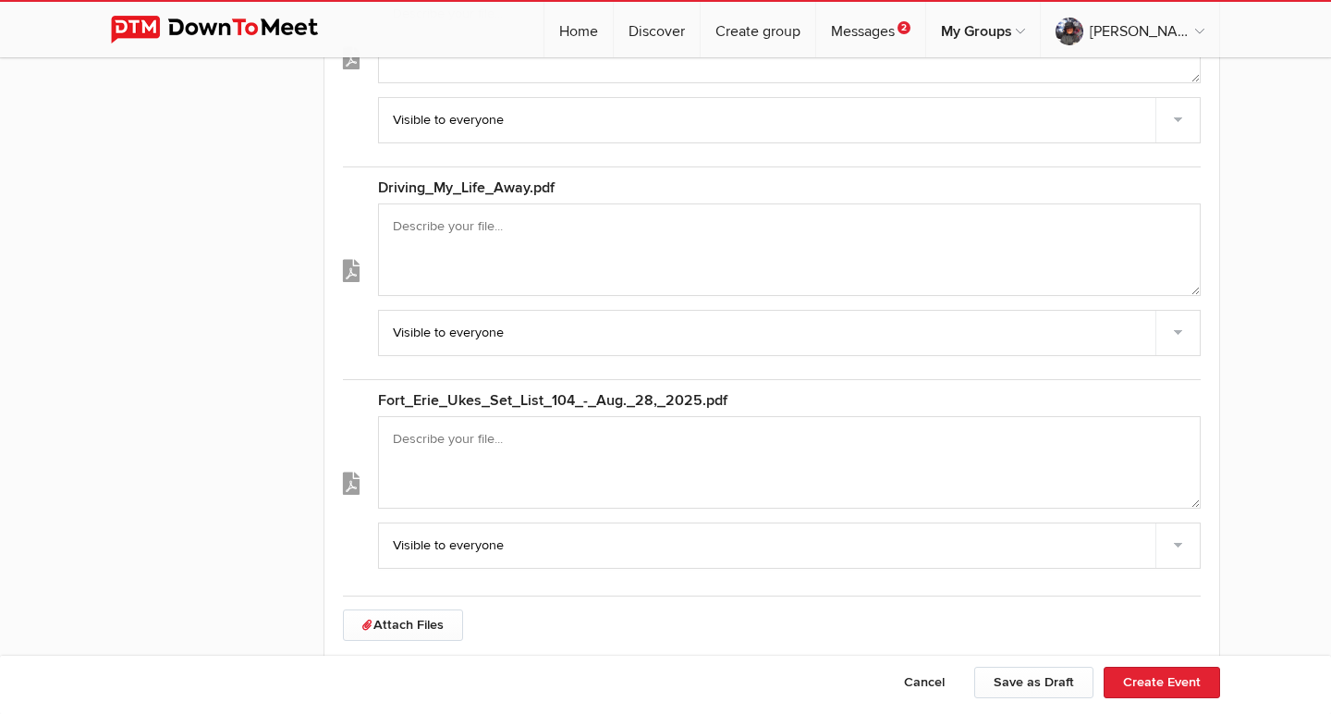
scroll to position [5738, 0]
click at [1142, 680] on button "Create Event" at bounding box center [1162, 681] width 116 height 31
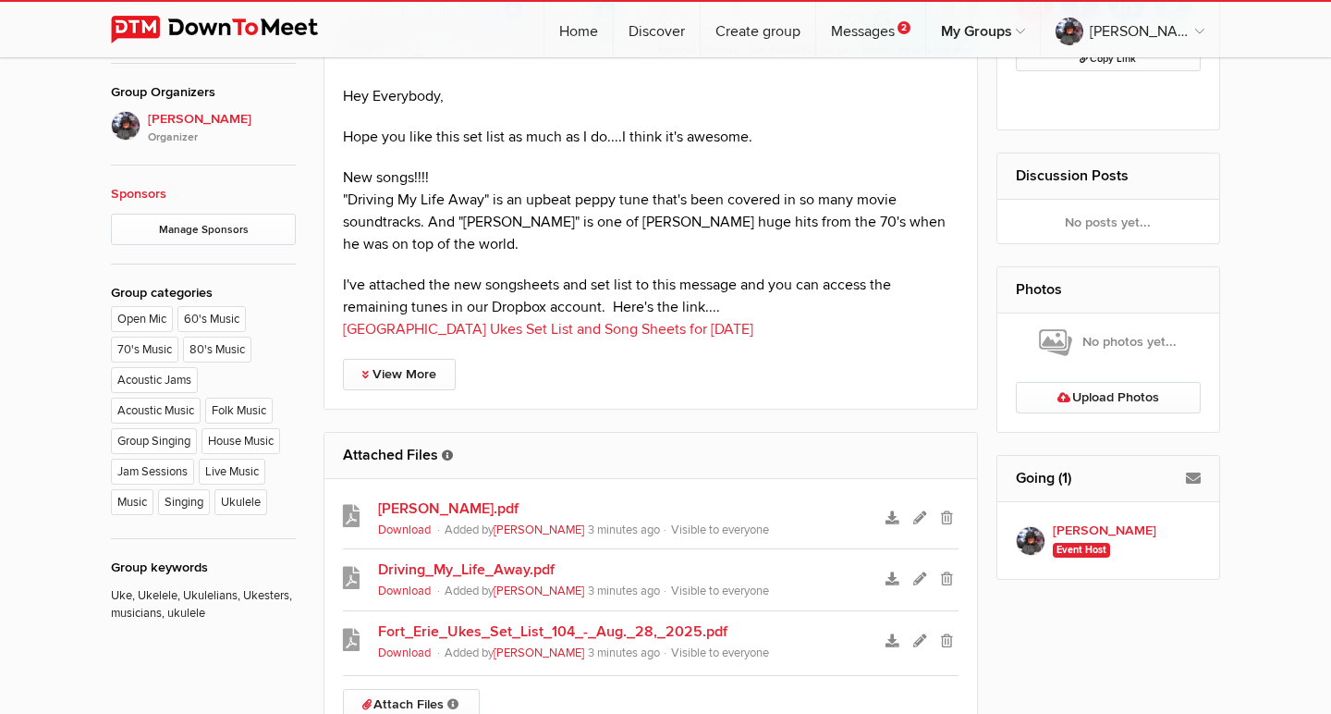
scroll to position [962, 0]
click at [420, 376] on link "View More" at bounding box center [399, 372] width 113 height 31
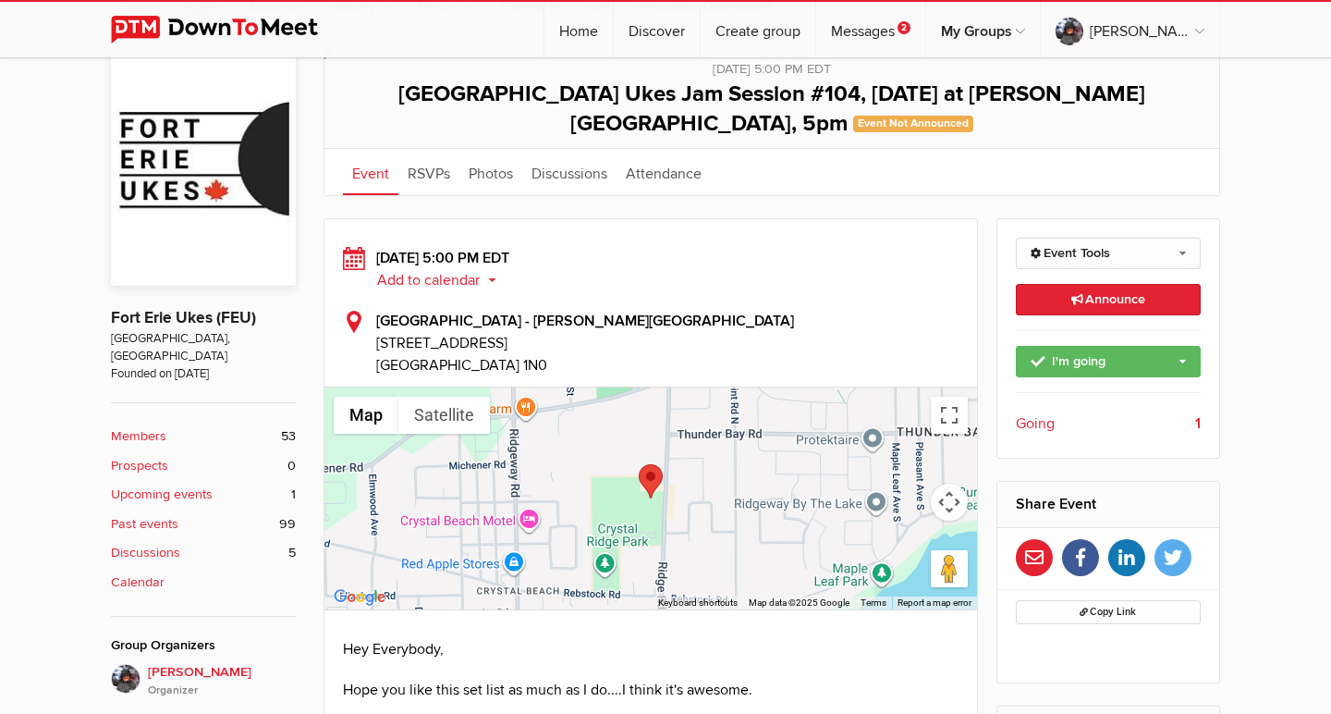
scroll to position [410, 0]
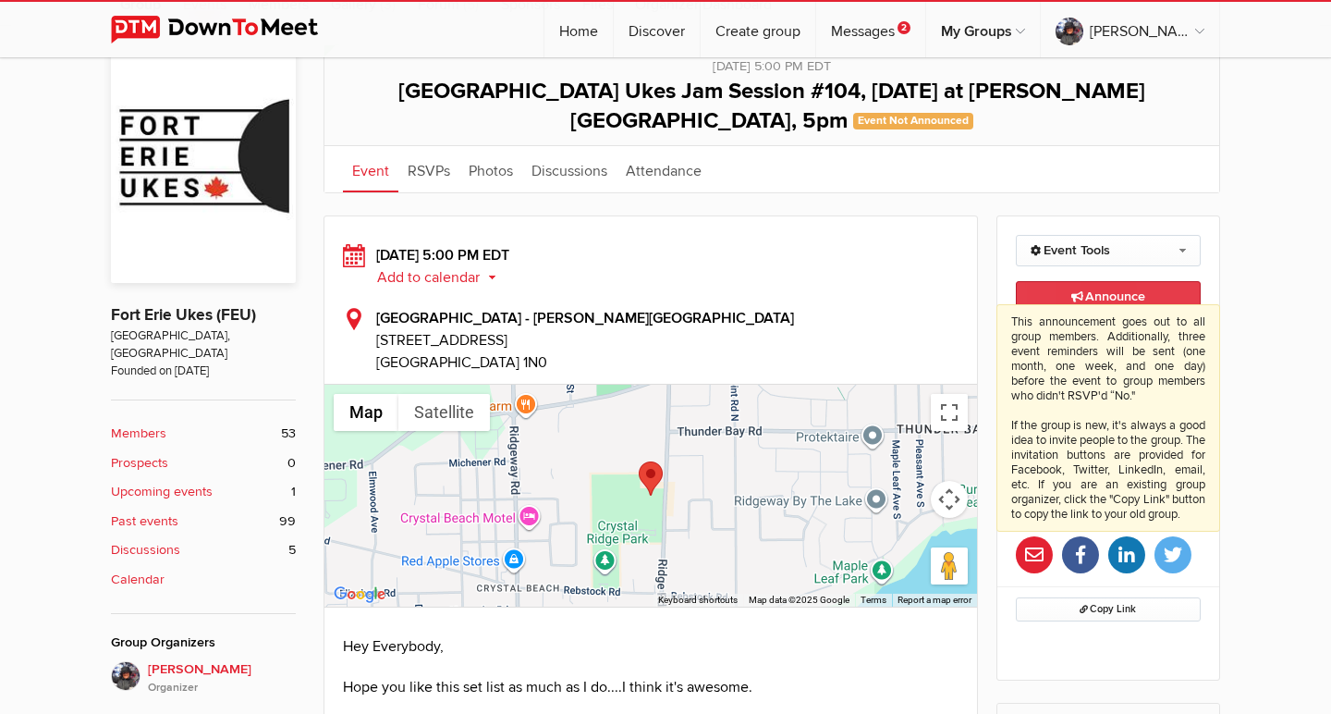
click at [1078, 291] on icon at bounding box center [1078, 296] width 14 height 11
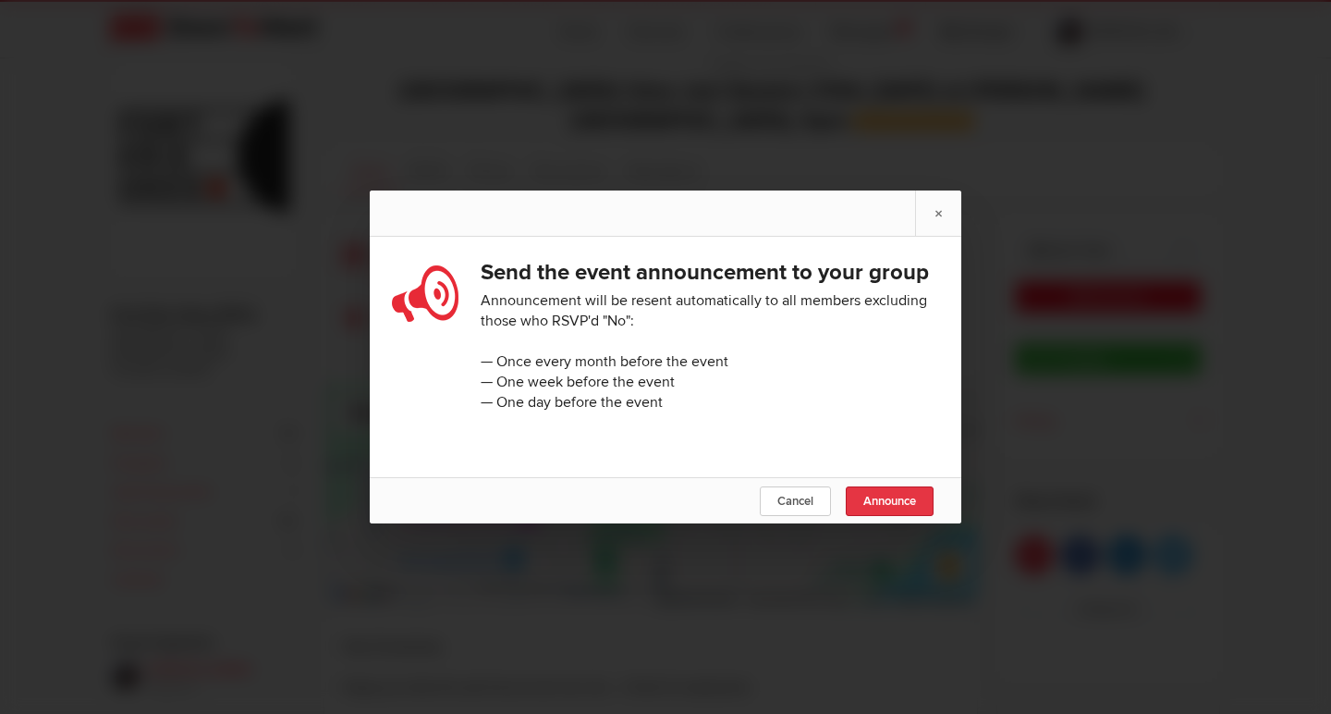
click at [905, 500] on span "Announce" at bounding box center [889, 501] width 53 height 15
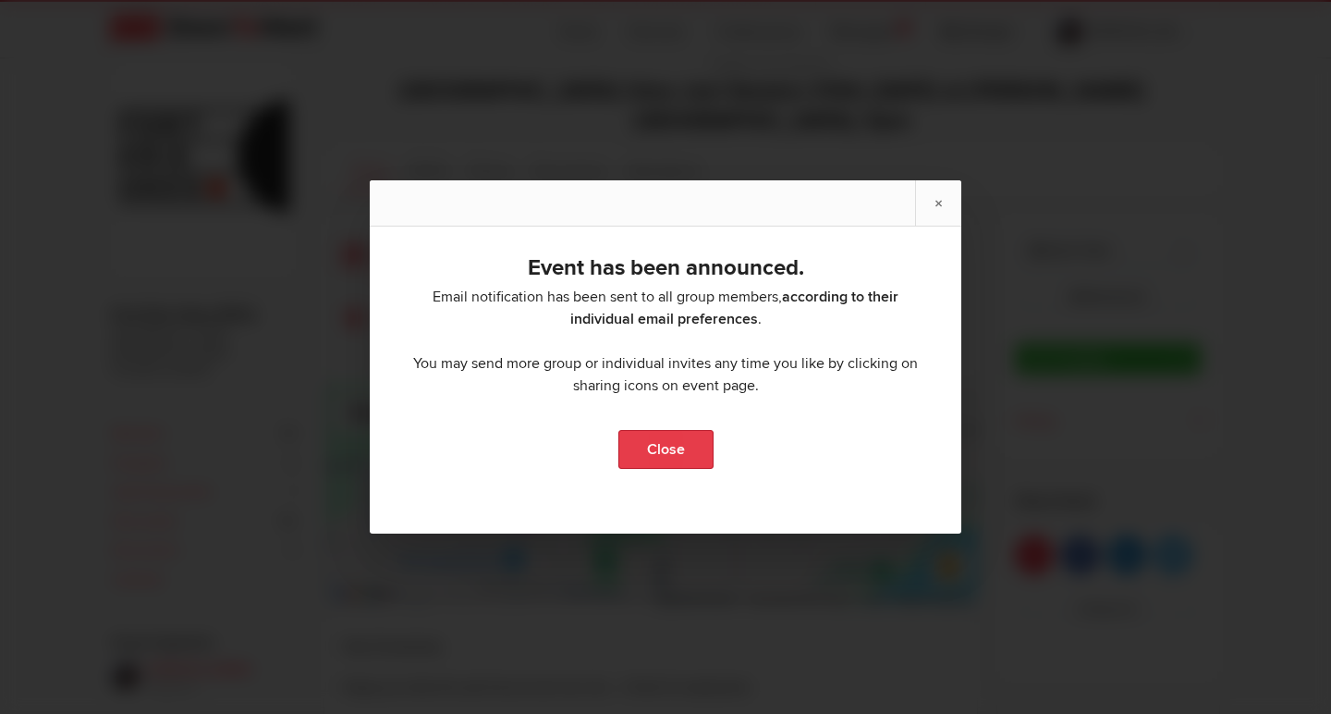
click at [650, 446] on link "Close" at bounding box center [665, 449] width 95 height 39
